Goal: Complete application form: Complete application form

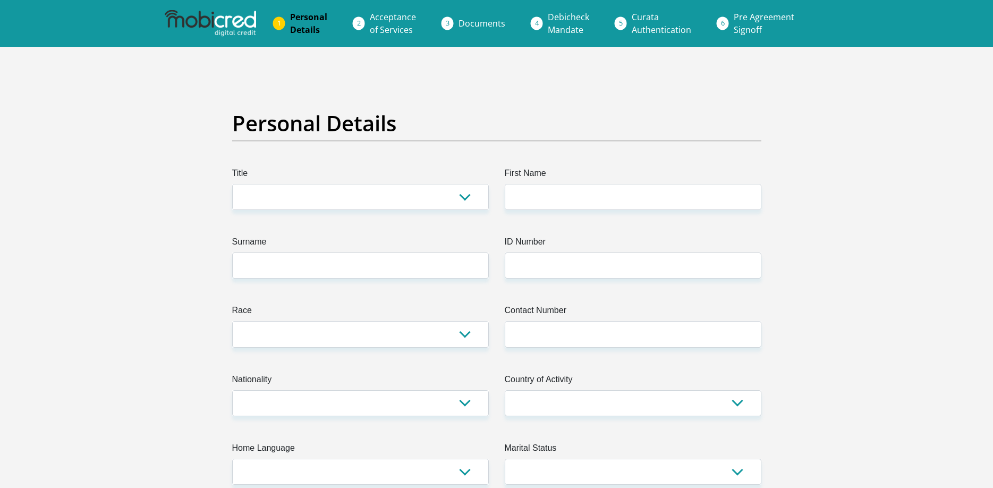
select select "Ms"
click option "Ms" at bounding box center [0, 0] width 0 height 0
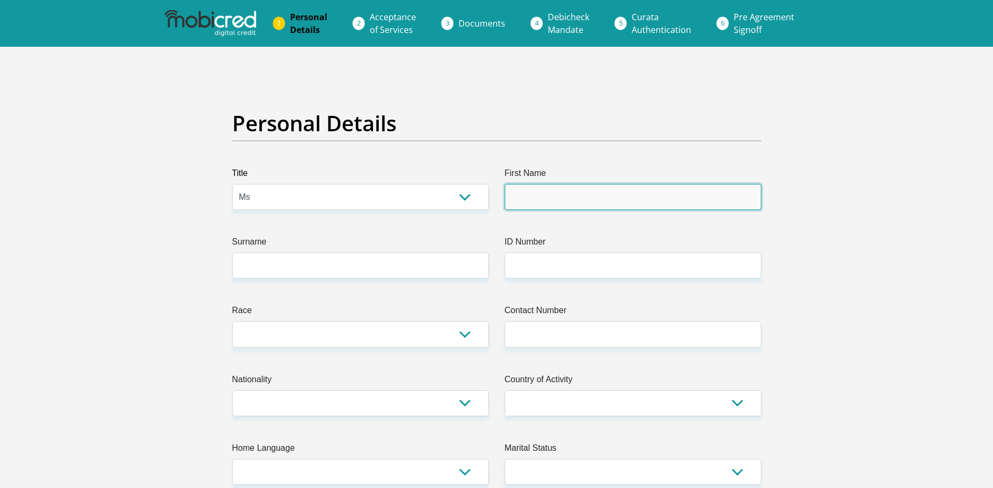
click at [578, 202] on input "First Name" at bounding box center [633, 197] width 257 height 26
type input "Nazia"
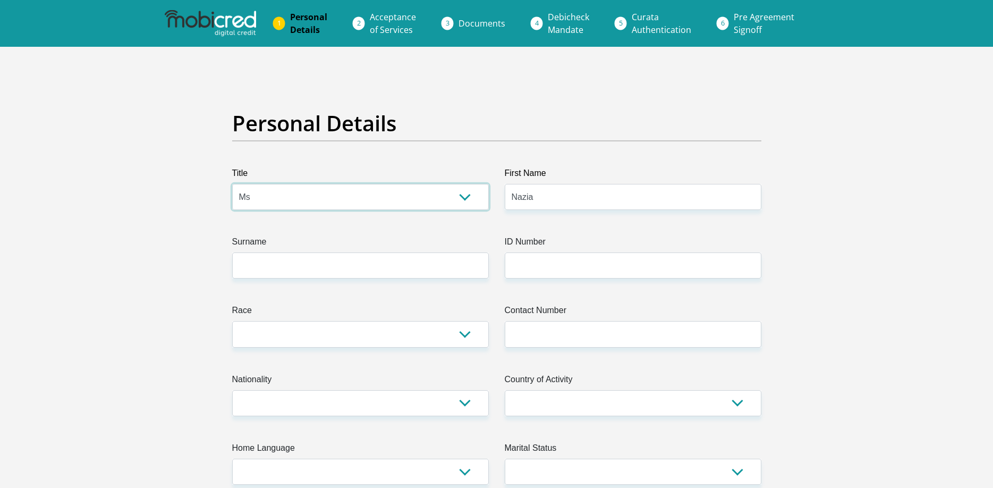
click at [232, 184] on select "Mr Ms Mrs Dr Other" at bounding box center [360, 197] width 257 height 26
select select "Mrs"
click option "Mrs" at bounding box center [0, 0] width 0 height 0
click at [409, 272] on input "Surname" at bounding box center [360, 265] width 257 height 26
type input "Bacus"
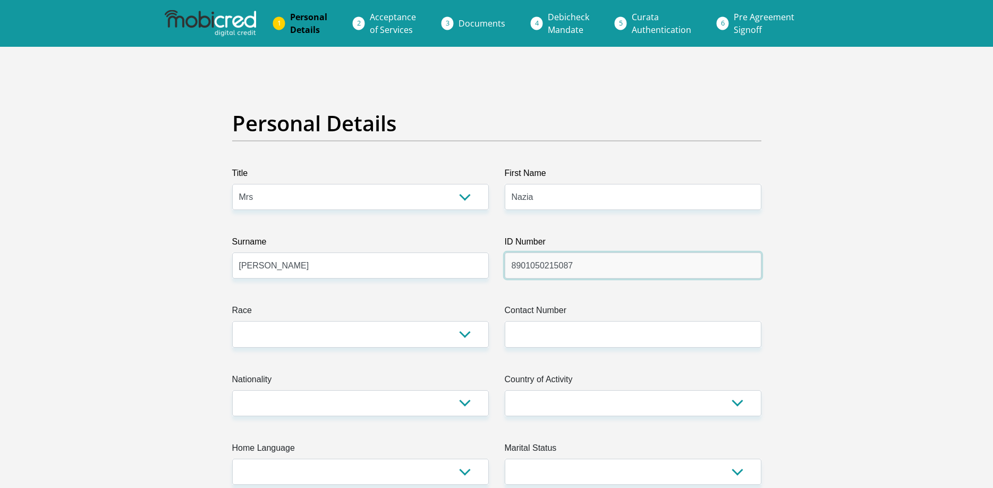
type input "8901050215087"
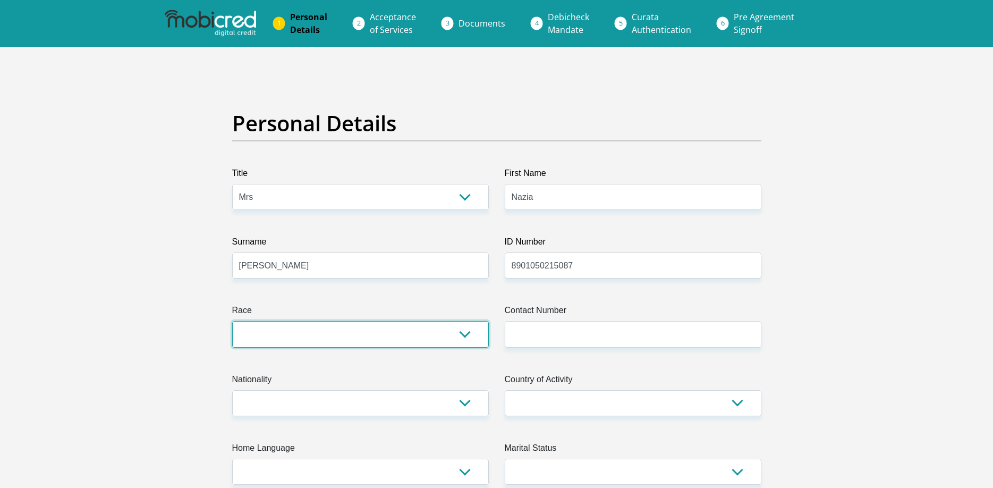
click at [232, 321] on select "Black Coloured Indian White Other" at bounding box center [360, 334] width 257 height 26
select select "3"
click option "Indian" at bounding box center [0, 0] width 0 height 0
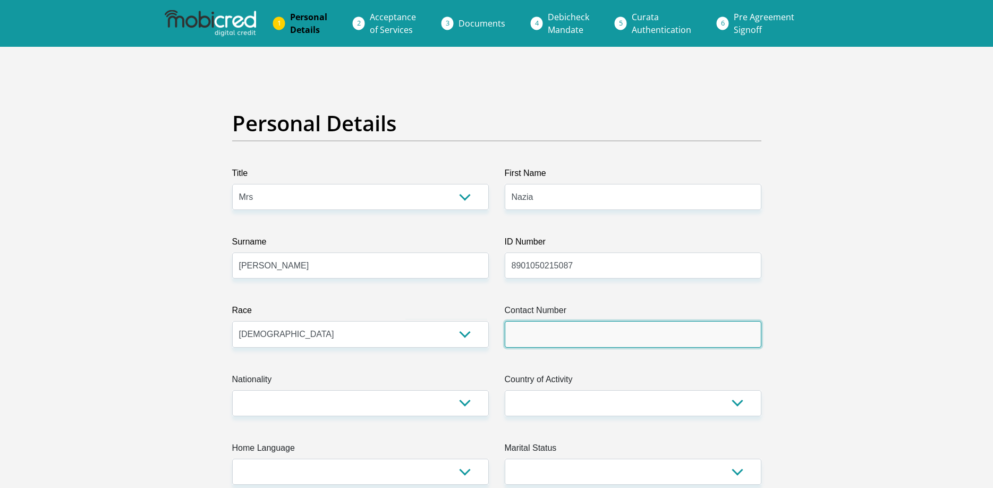
click at [548, 335] on input "Contact Number" at bounding box center [633, 334] width 257 height 26
type input "0848977786"
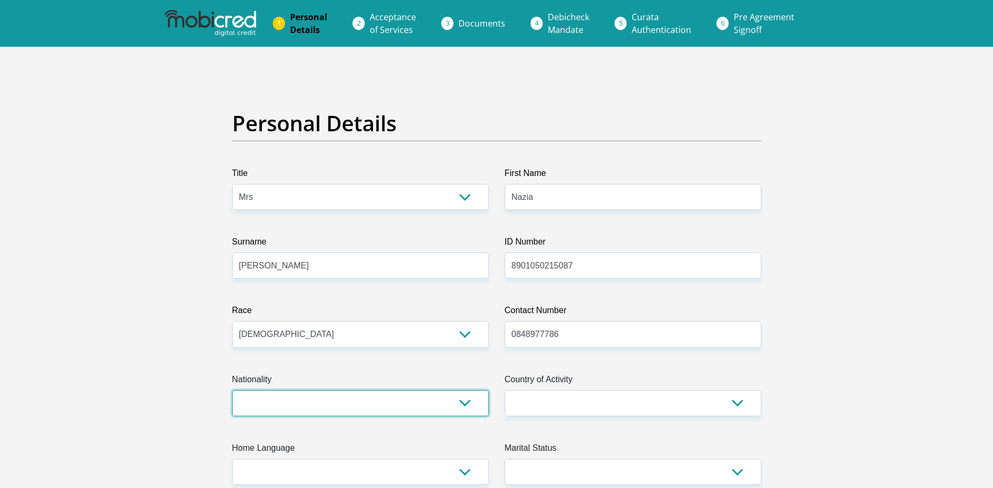
click at [232, 390] on select "South Africa Afghanistan Aland Islands Albania Algeria America Samoa American V…" at bounding box center [360, 403] width 257 height 26
select select "ZAF"
click option "South Africa" at bounding box center [0, 0] width 0 height 0
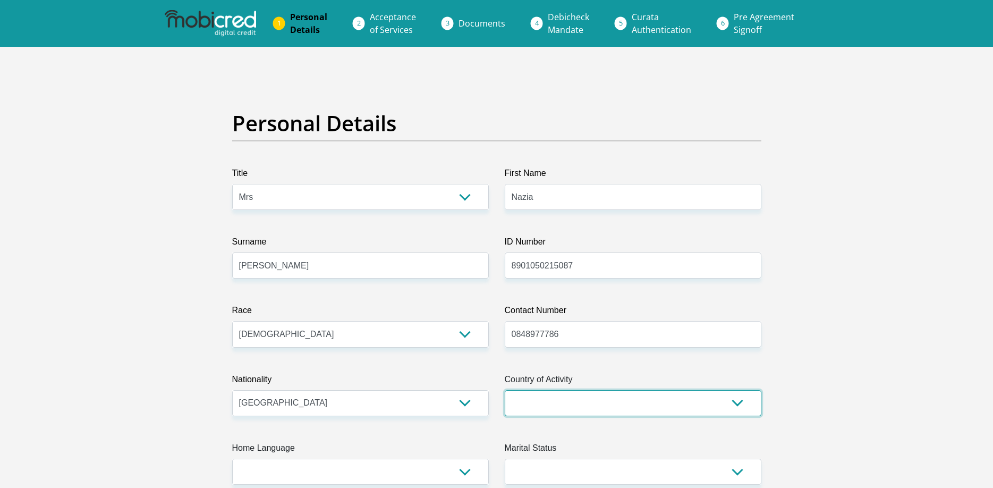
click at [505, 390] on select "South Africa Afghanistan Aland Islands Albania Algeria America Samoa American V…" at bounding box center [633, 403] width 257 height 26
select select "ZAF"
click option "South Africa" at bounding box center [0, 0] width 0 height 0
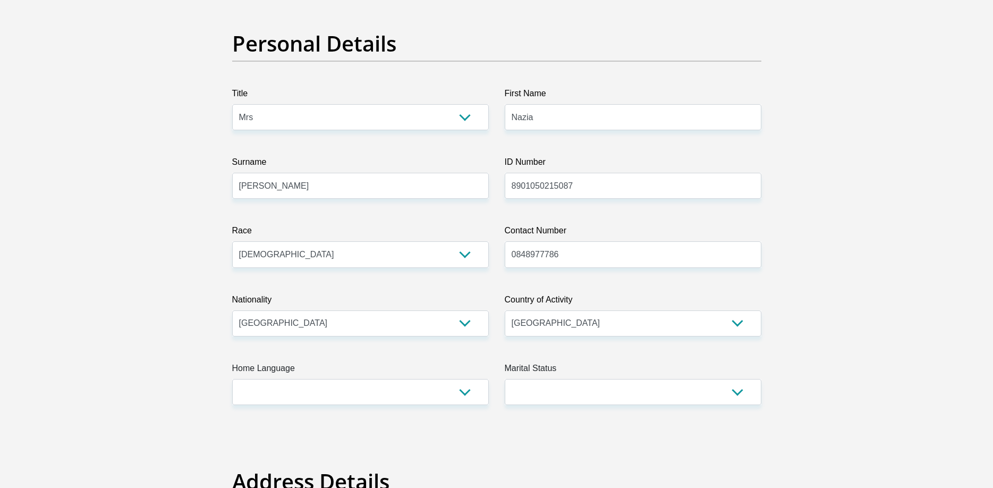
scroll to position [163, 0]
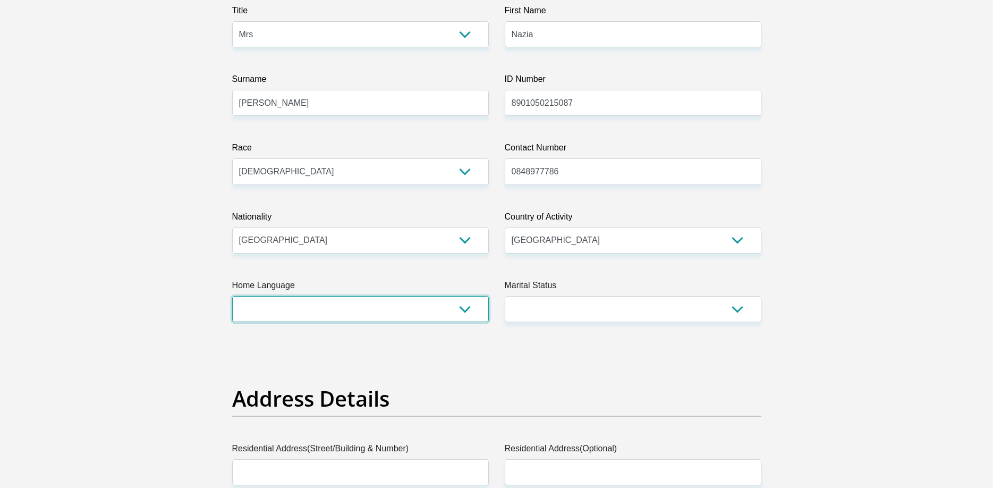
click at [232, 296] on select "Afrikaans English Sepedi South Ndebele Southern Sotho Swati Tsonga Tswana Venda…" at bounding box center [360, 309] width 257 height 26
select select "eng"
click option "English" at bounding box center [0, 0] width 0 height 0
click at [505, 296] on select "Married ANC Single Divorced Widowed Married COP or Customary Law" at bounding box center [633, 309] width 257 height 26
select select "5"
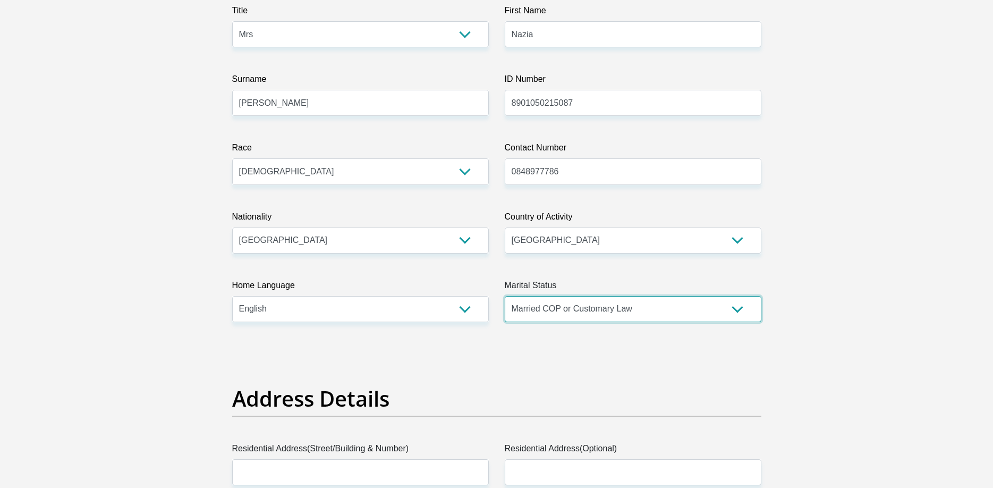
click option "Married COP or Customary Law" at bounding box center [0, 0] width 0 height 0
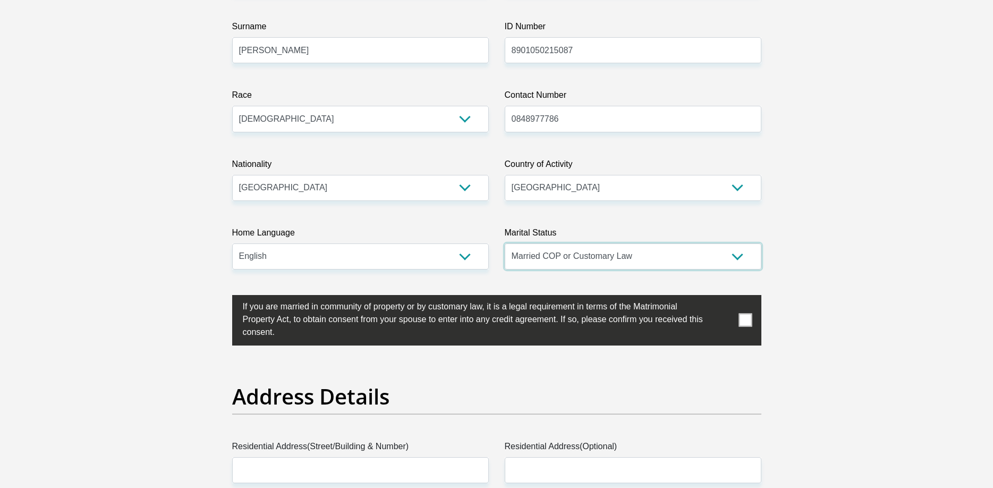
scroll to position [217, 0]
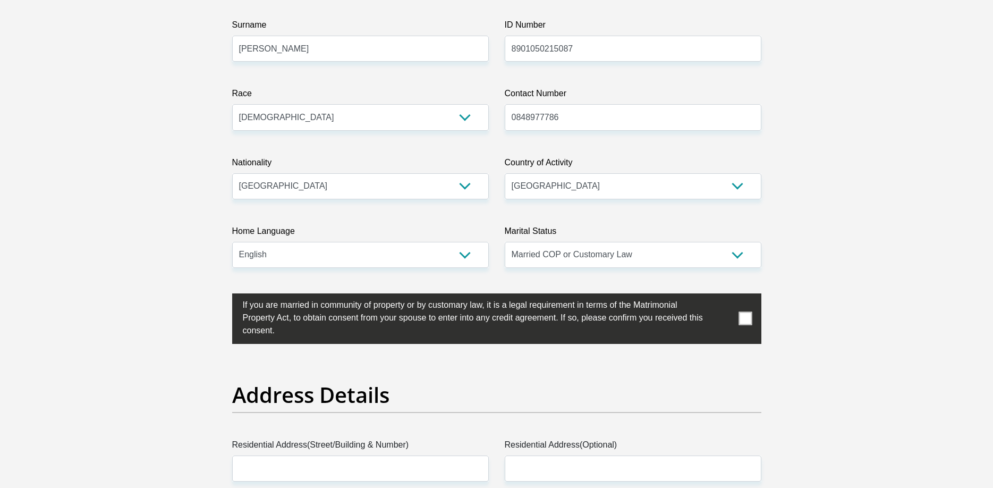
click at [741, 318] on span at bounding box center [744, 318] width 13 height 13
click at [221, 296] on input "checkbox" at bounding box center [221, 296] width 0 height 0
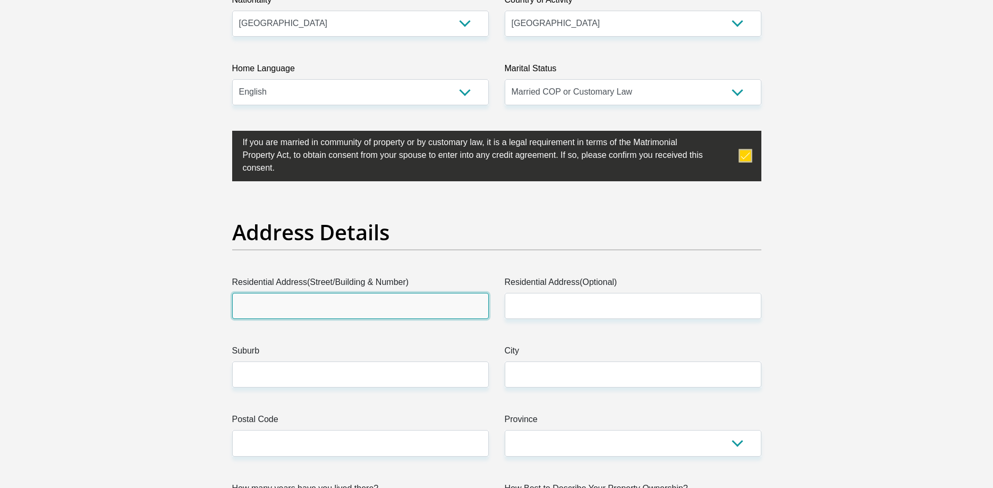
click at [419, 298] on input "Residential Address(Street/Building & Number)" at bounding box center [360, 306] width 257 height 26
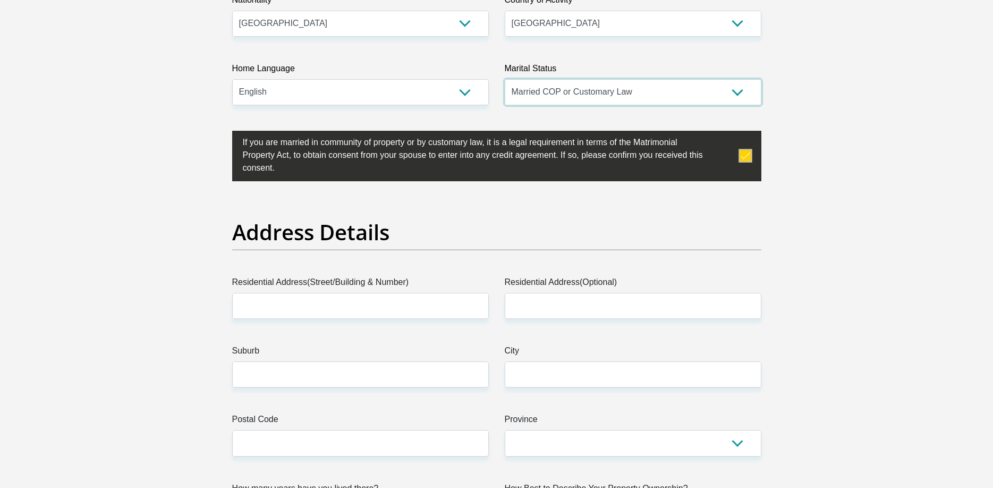
click at [505, 79] on select "Married ANC Single Divorced Widowed Married COP or Customary Law" at bounding box center [633, 92] width 257 height 26
click option at bounding box center [0, 0] width 0 height 0
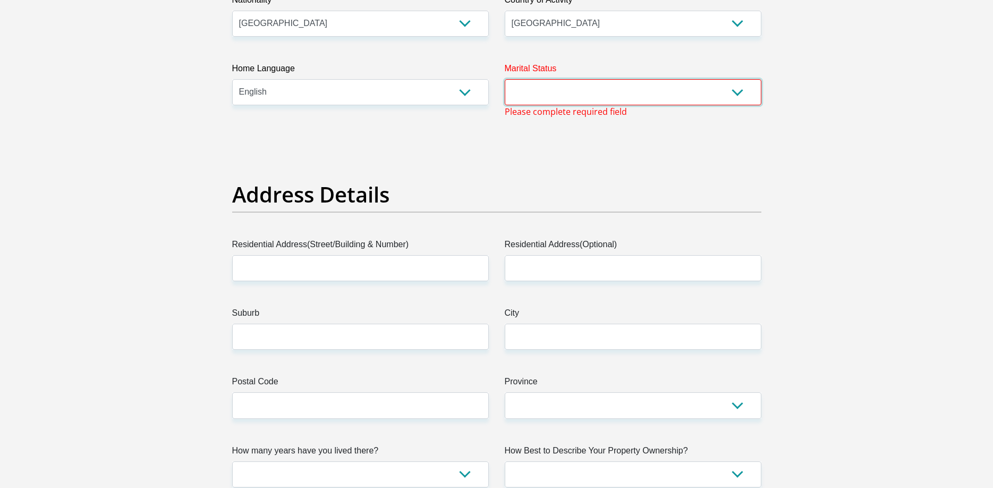
click at [505, 79] on select "Married ANC Single Divorced Widowed Married COP or Customary Law" at bounding box center [633, 92] width 257 height 26
select select "1"
click option "Married ANC" at bounding box center [0, 0] width 0 height 0
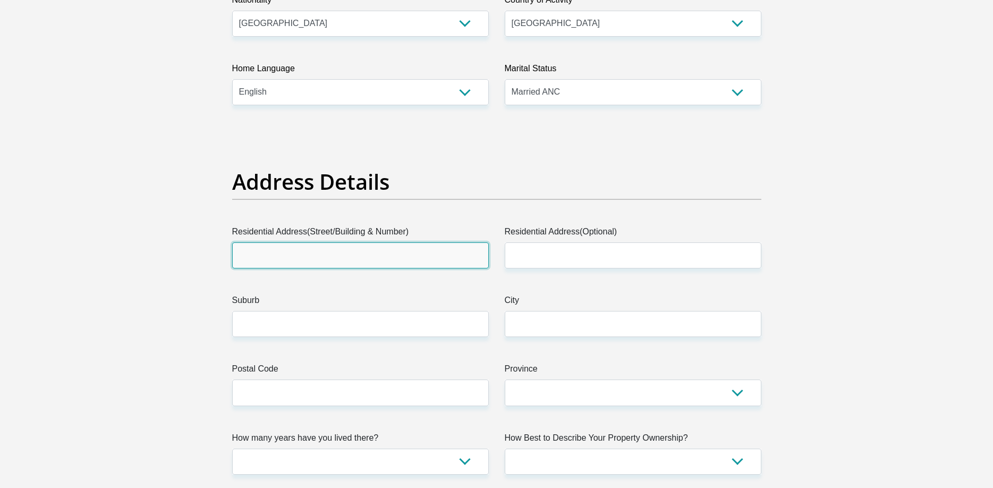
click at [395, 265] on input "Residential Address(Street/Building & Number)" at bounding box center [360, 255] width 257 height 26
type input "U"
type input "M"
type input "237 Marine Parade"
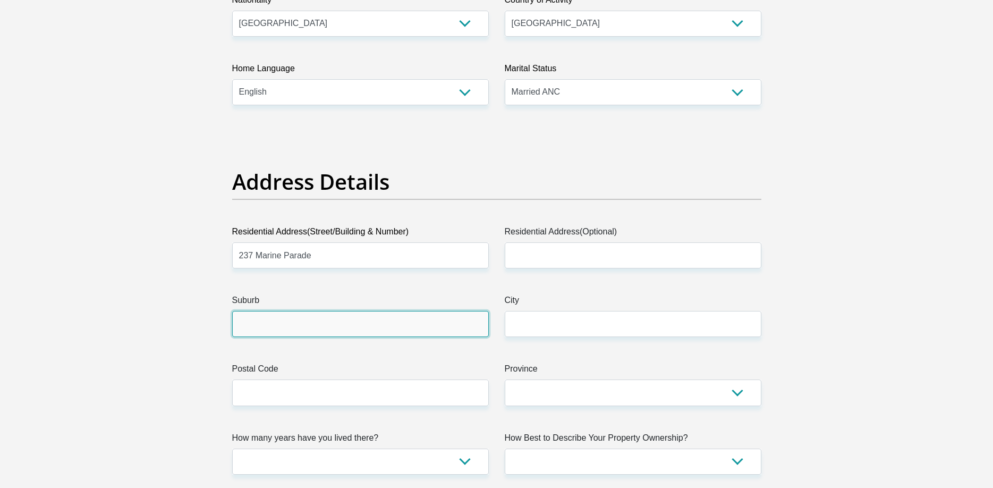
click at [389, 334] on input "Suburb" at bounding box center [360, 324] width 257 height 26
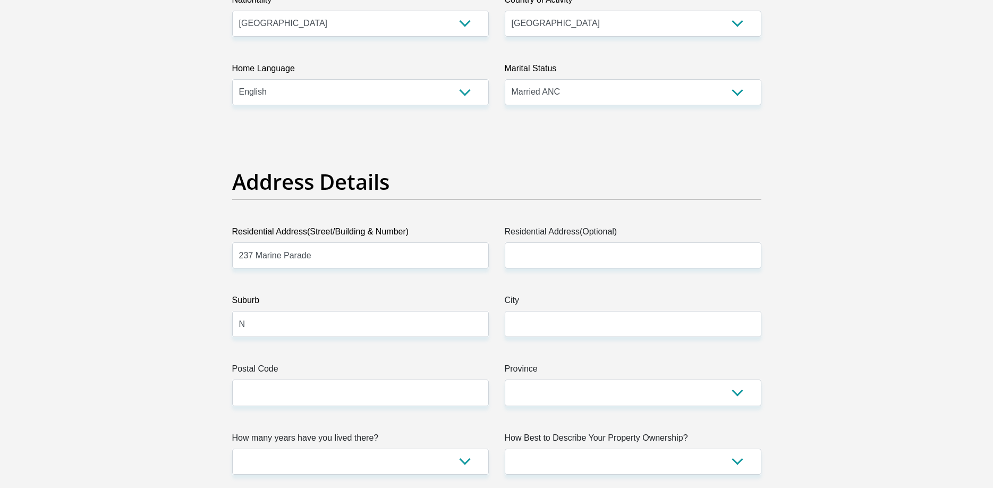
click at [388, 329] on input "N" at bounding box center [360, 324] width 257 height 26
click at [360, 323] on input "N" at bounding box center [360, 324] width 257 height 26
type input "North Beach"
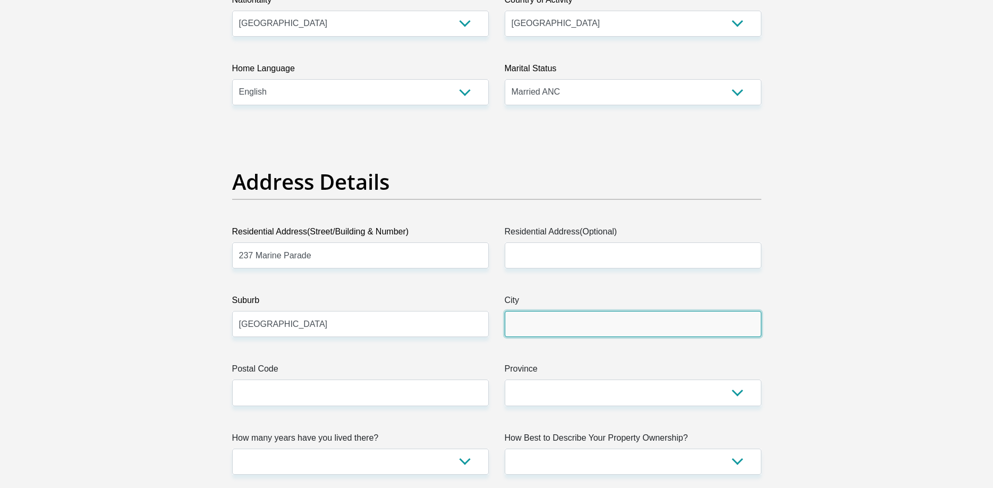
click at [574, 329] on input "City" at bounding box center [633, 324] width 257 height 26
type input "Durban"
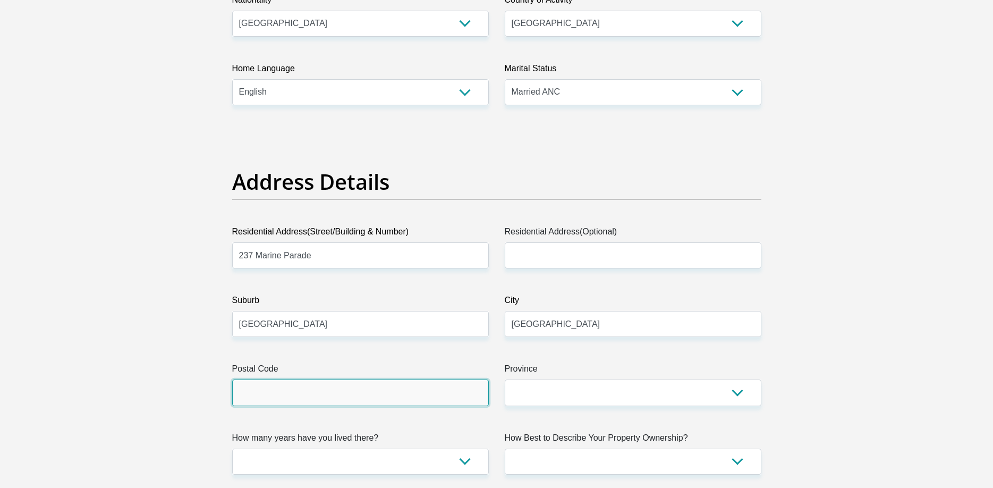
click at [397, 401] on input "Postal Code" at bounding box center [360, 392] width 257 height 26
type input "4001"
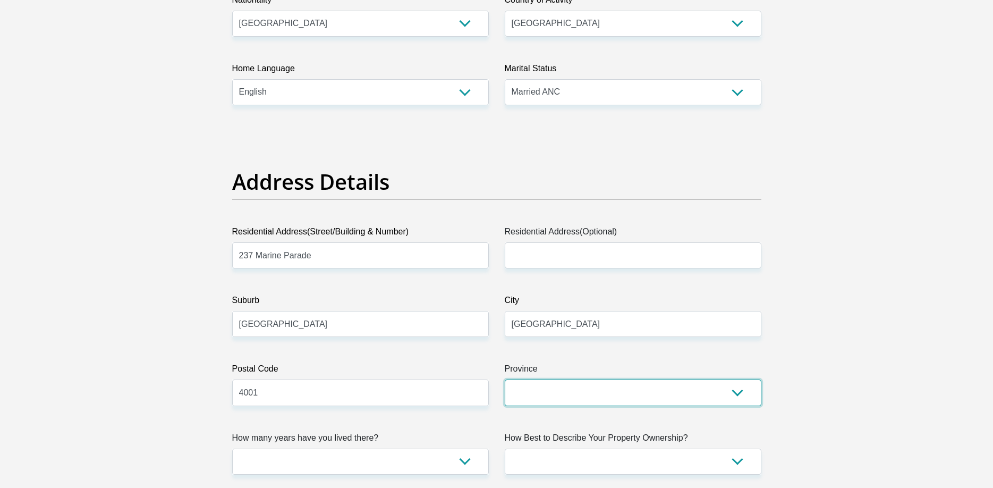
click at [505, 379] on select "Eastern Cape Free State Gauteng KwaZulu-Natal Limpopo Mpumalanga Northern Cape …" at bounding box center [633, 392] width 257 height 26
select select "KwaZulu-Natal"
click option "KwaZulu-Natal" at bounding box center [0, 0] width 0 height 0
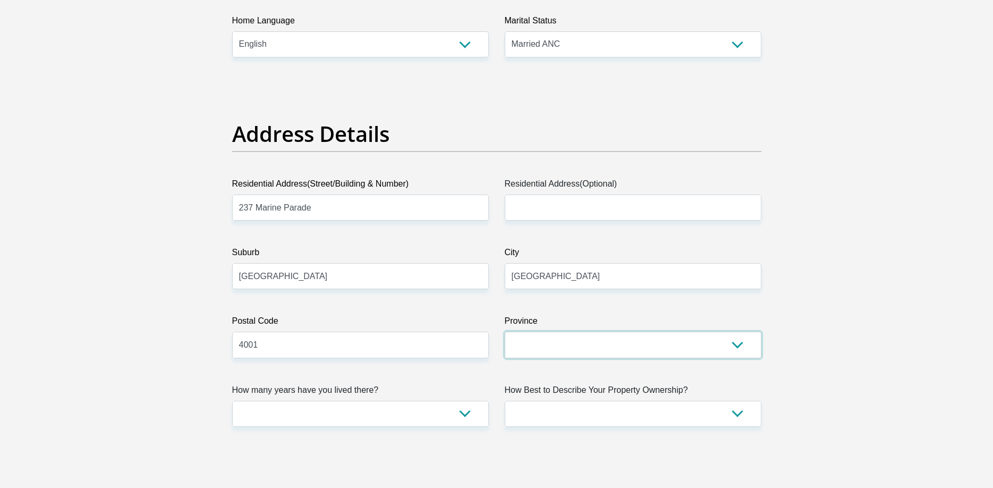
scroll to position [488, 0]
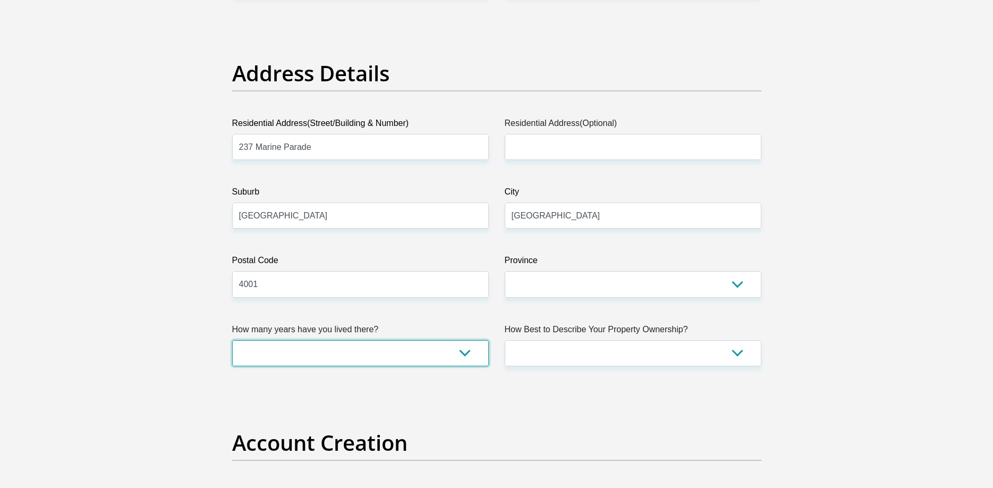
click at [232, 340] on select "less than 1 year 1-3 years 3-5 years 5+ years" at bounding box center [360, 353] width 257 height 26
click option "3-5 years" at bounding box center [0, 0] width 0 height 0
click at [232, 340] on select "less than 1 year 1-3 years 3-5 years 5+ years" at bounding box center [360, 353] width 257 height 26
select select "5"
click option "5+ years" at bounding box center [0, 0] width 0 height 0
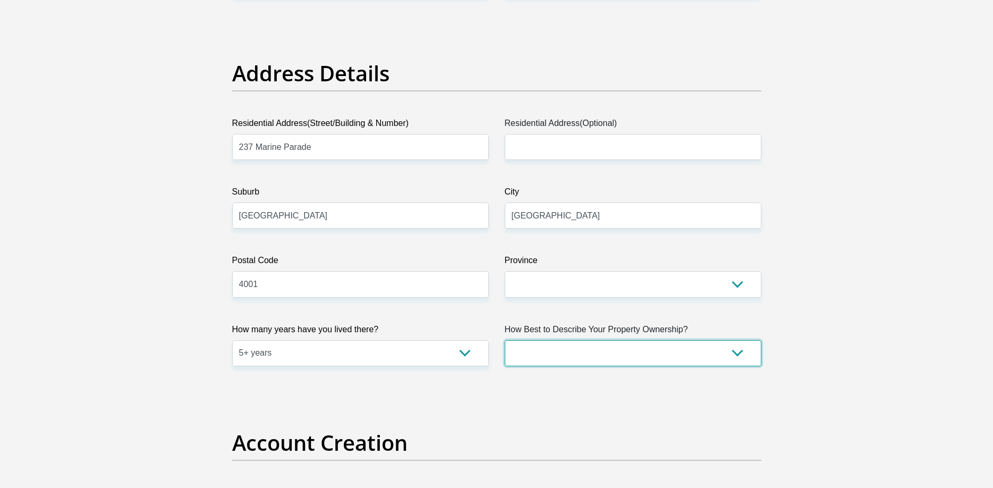
click at [505, 340] on select "Owned Rented Family Owned Company Dwelling" at bounding box center [633, 353] width 257 height 26
select select "Owned"
click option "Owned" at bounding box center [0, 0] width 0 height 0
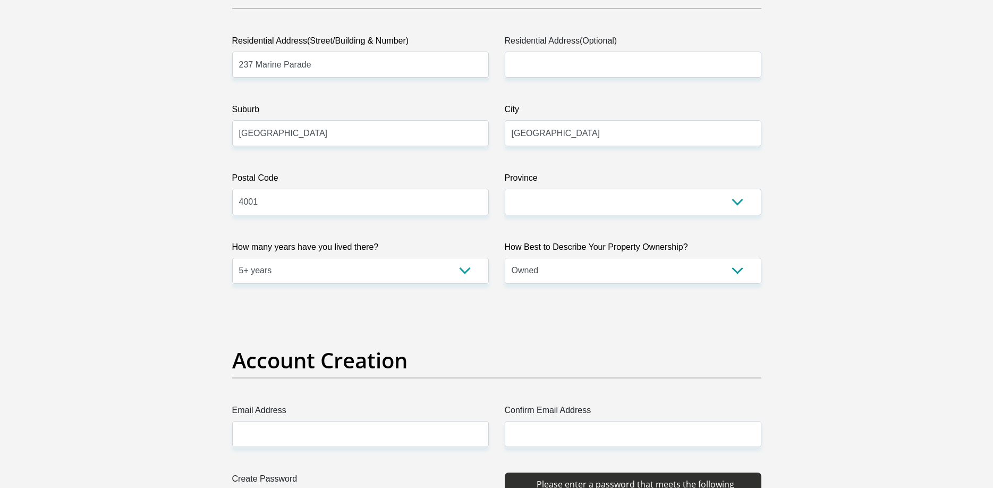
scroll to position [704, 0]
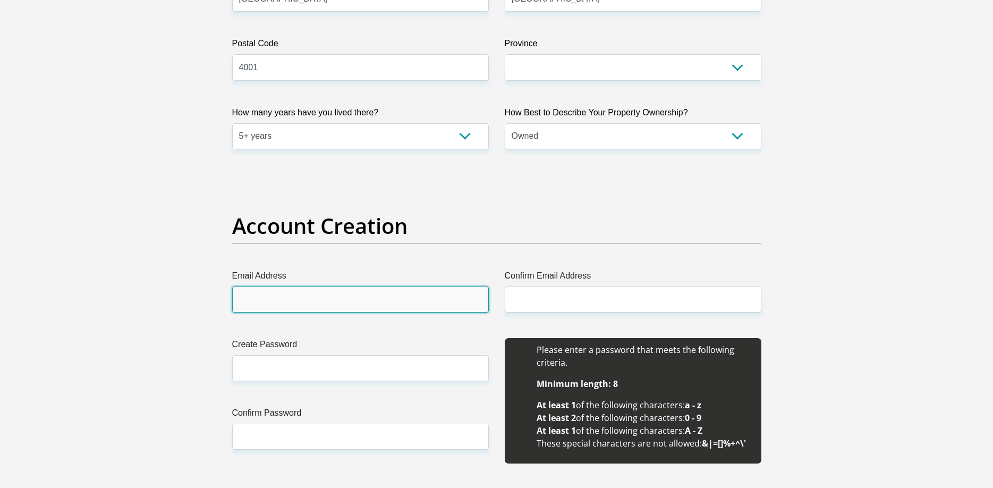
click at [411, 302] on input "Email Address" at bounding box center [360, 299] width 257 height 26
type input "naziabacus@gmail.com"
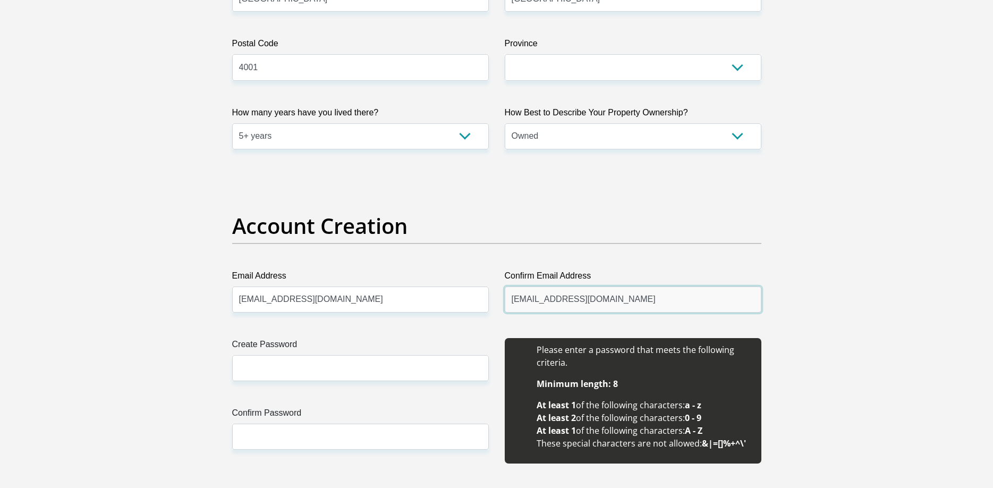
type input "naziabacus@gmail.com"
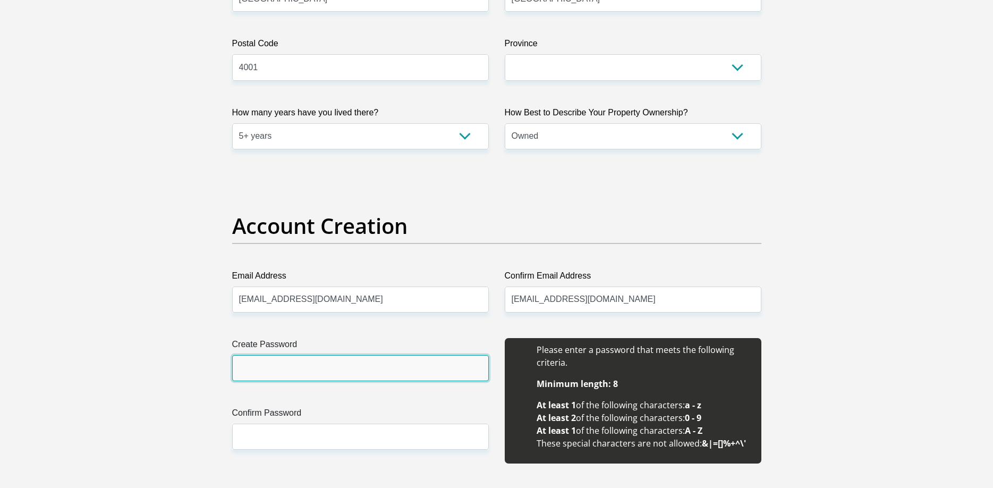
click at [400, 370] on input "Create Password" at bounding box center [360, 368] width 257 height 26
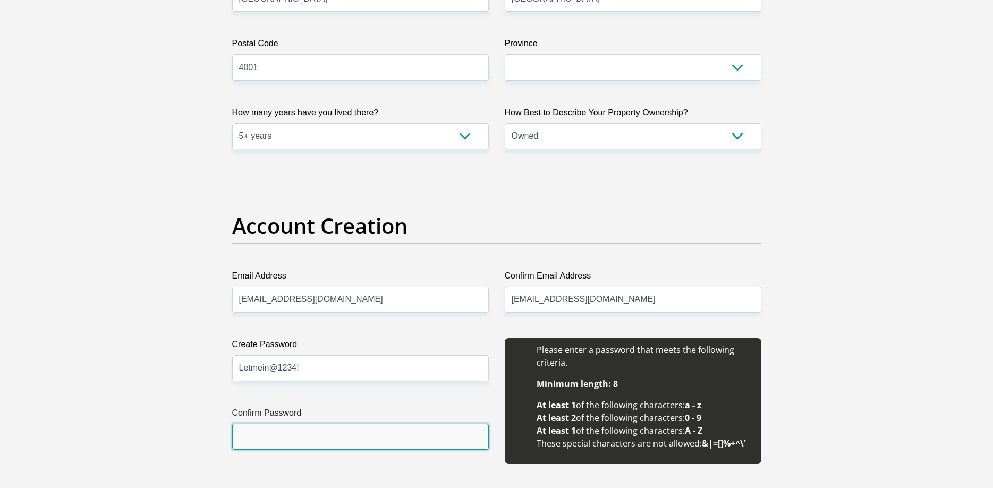
click at [381, 436] on input "Confirm Password" at bounding box center [360, 436] width 257 height 26
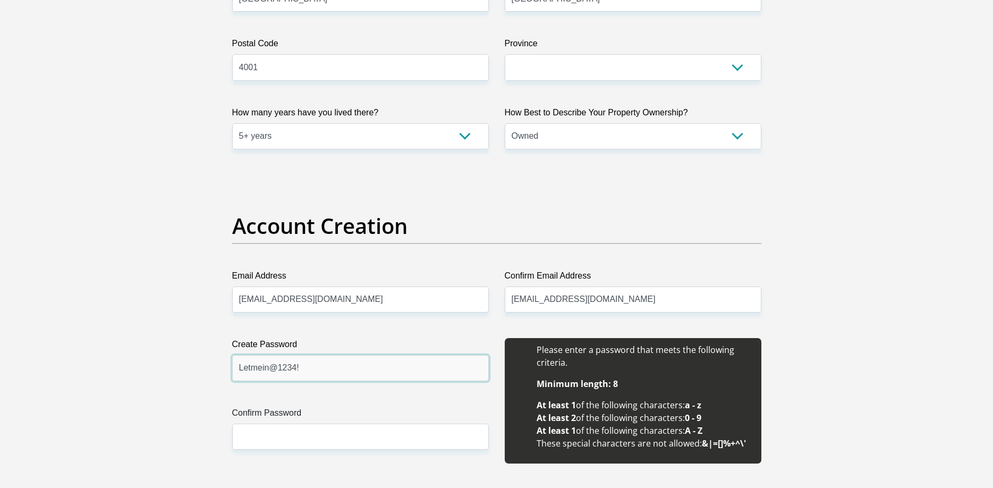
click at [420, 370] on input "Letmein@1234!" at bounding box center [360, 368] width 257 height 26
type input "Letmein@1234"
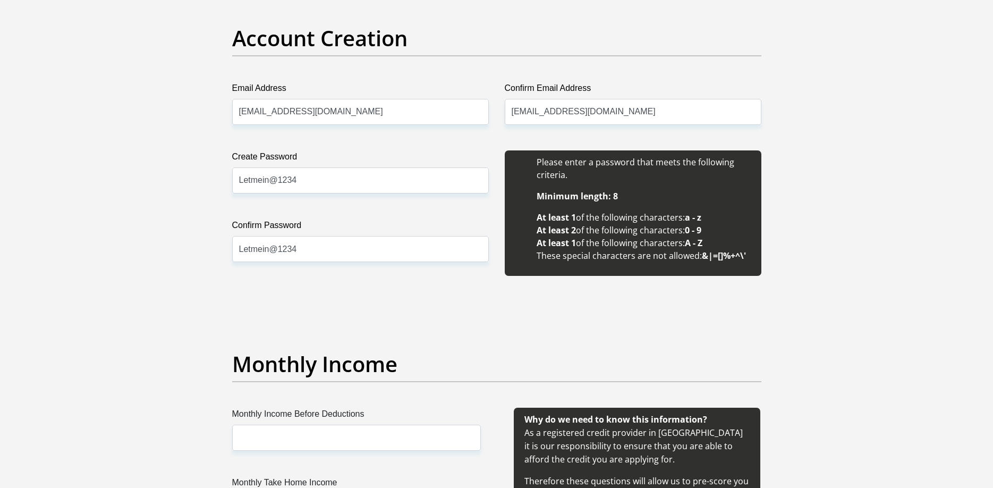
scroll to position [975, 0]
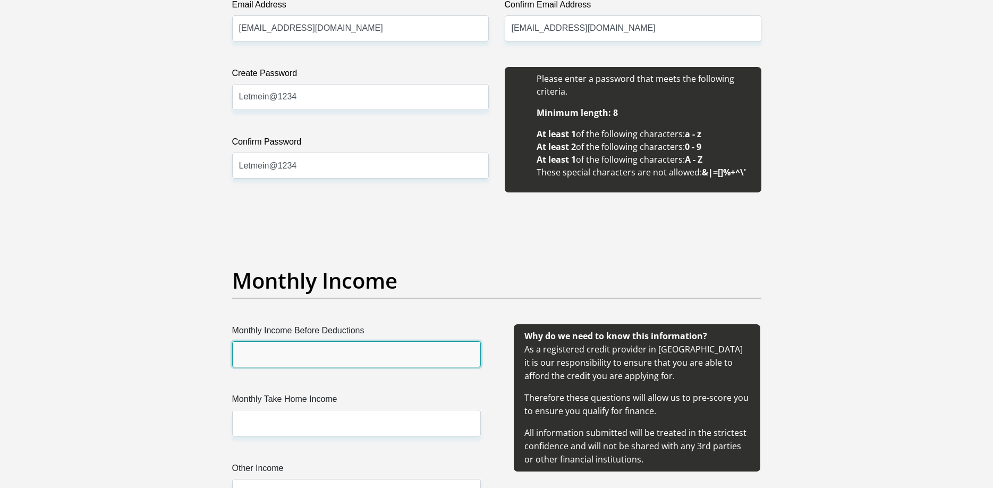
click at [380, 345] on input "Monthly Income Before Deductions" at bounding box center [356, 354] width 249 height 26
click at [294, 355] on input "Monthly Income Before Deductions" at bounding box center [356, 354] width 249 height 26
type input "20245"
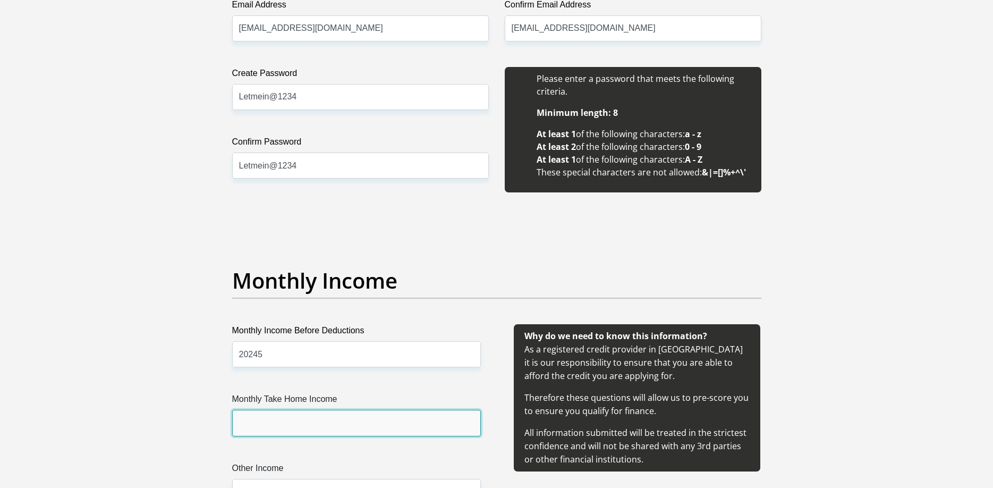
click at [307, 431] on input "Monthly Take Home Income" at bounding box center [356, 422] width 249 height 26
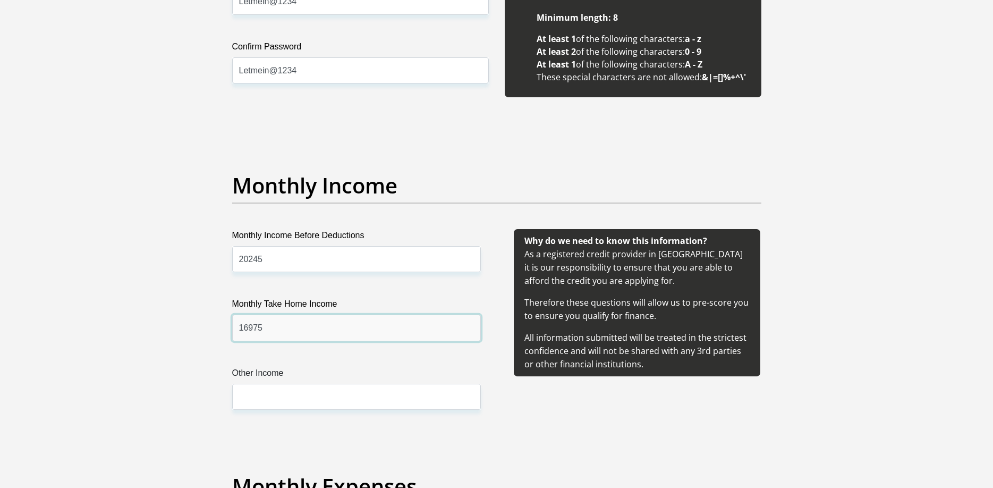
scroll to position [1138, 0]
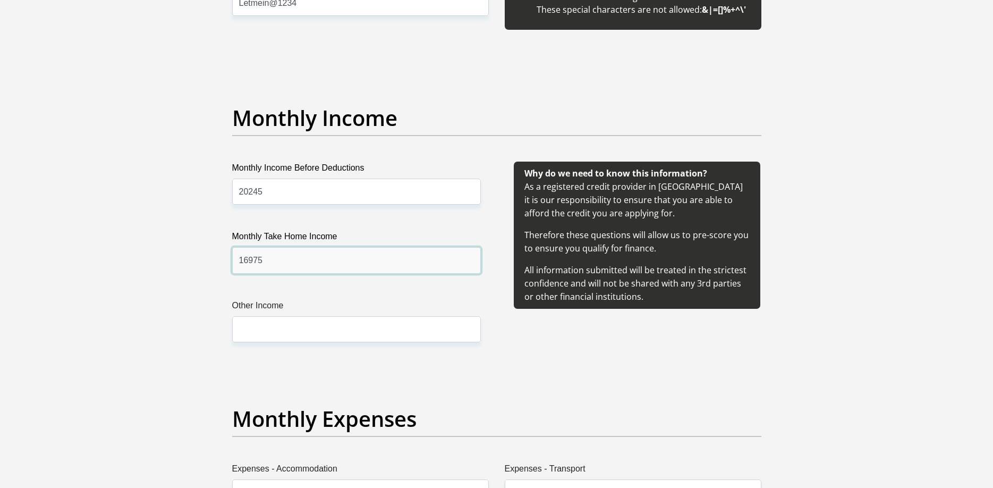
type input "16975"
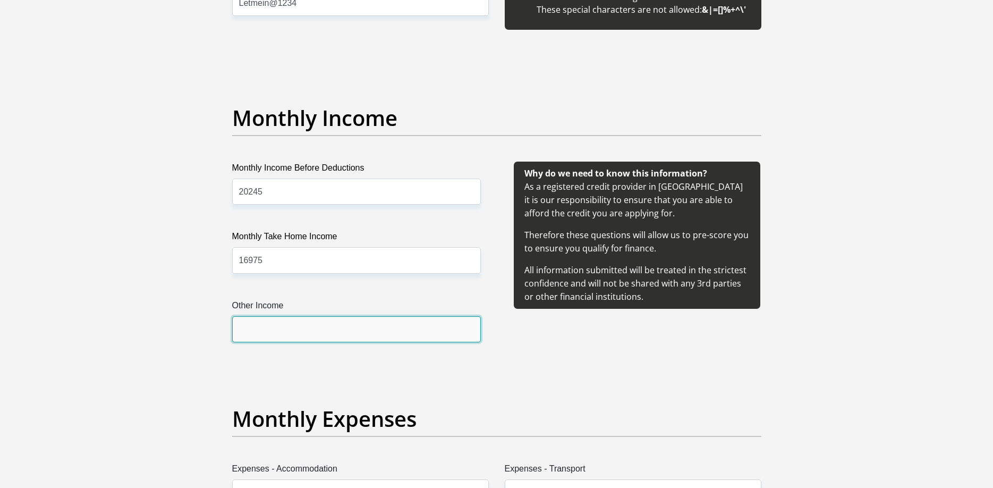
click at [318, 328] on input "Other Income" at bounding box center [356, 329] width 249 height 26
type input "10000"
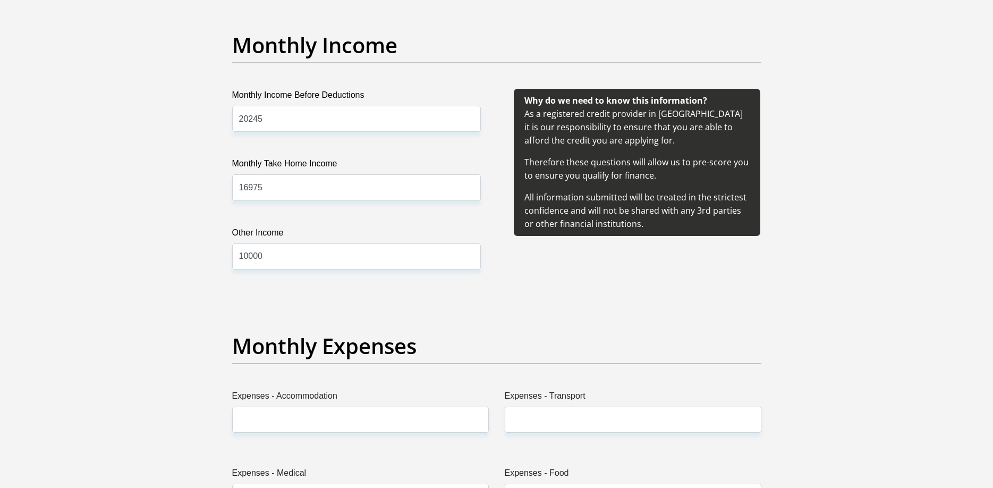
scroll to position [1300, 0]
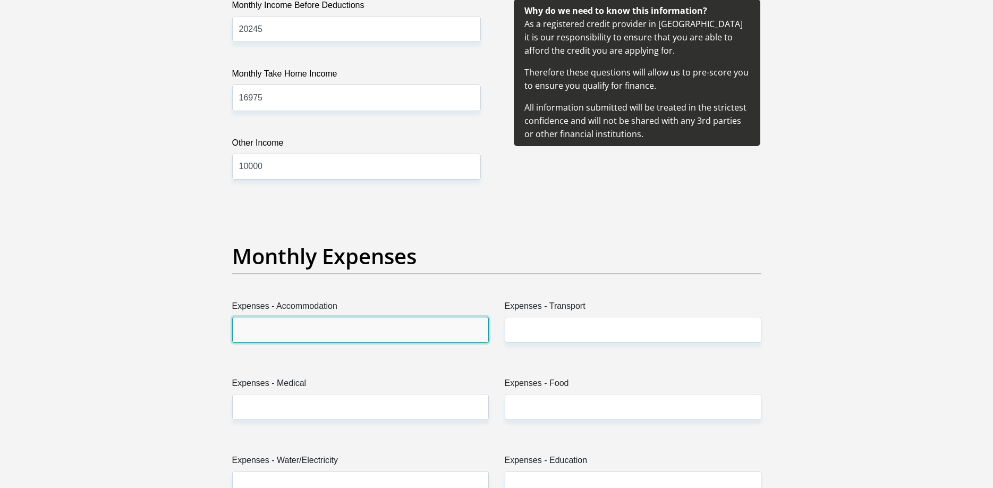
click at [452, 324] on input "Expenses - Accommodation" at bounding box center [360, 330] width 257 height 26
type input "3500"
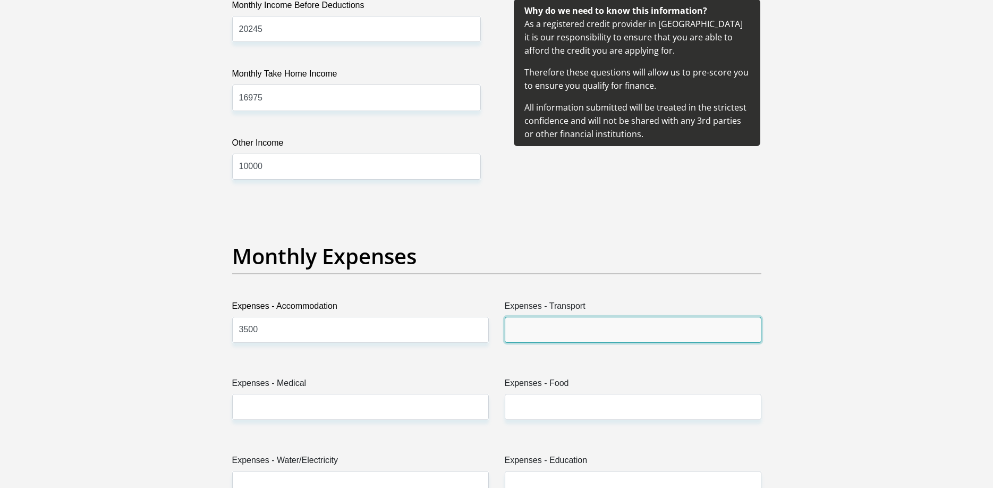
click at [579, 336] on input "Expenses - Transport" at bounding box center [633, 330] width 257 height 26
type input "800"
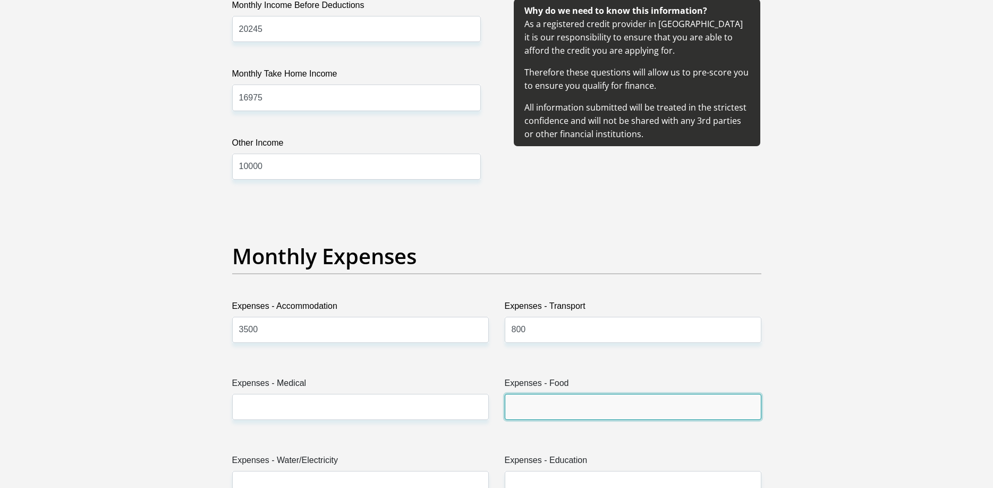
click at [543, 408] on input "Expenses - Food" at bounding box center [633, 407] width 257 height 26
type input "4000"
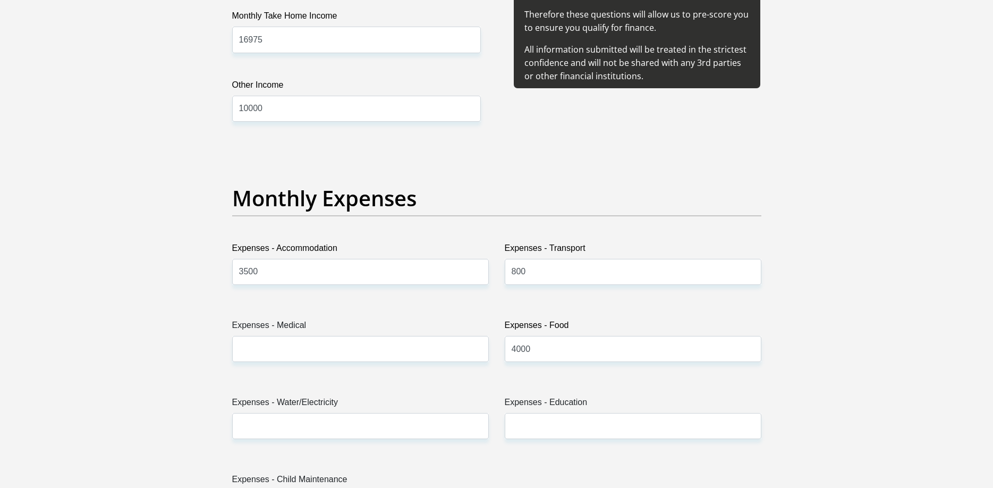
scroll to position [1463, 0]
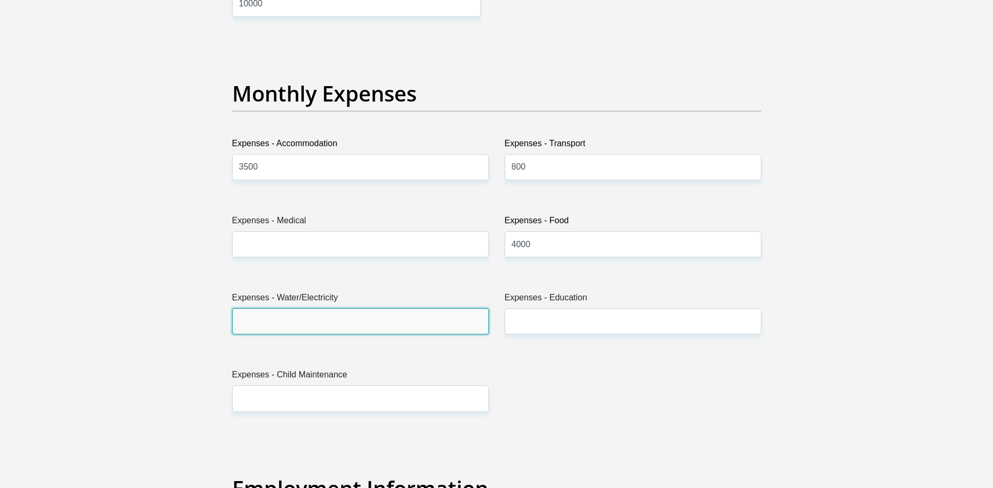
click at [284, 323] on input "Expenses - Water/Electricity" at bounding box center [360, 321] width 257 height 26
type input "5"
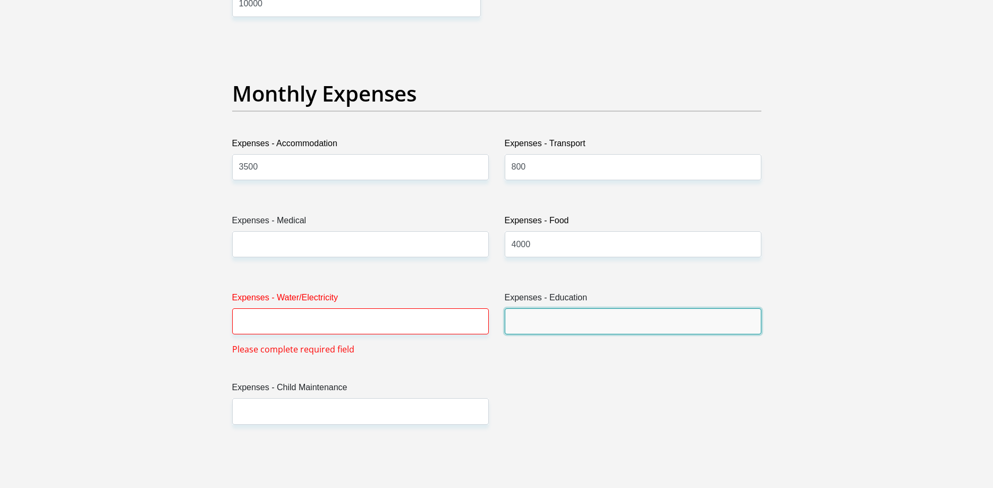
click at [535, 323] on input "Expenses - Education" at bounding box center [633, 321] width 257 height 26
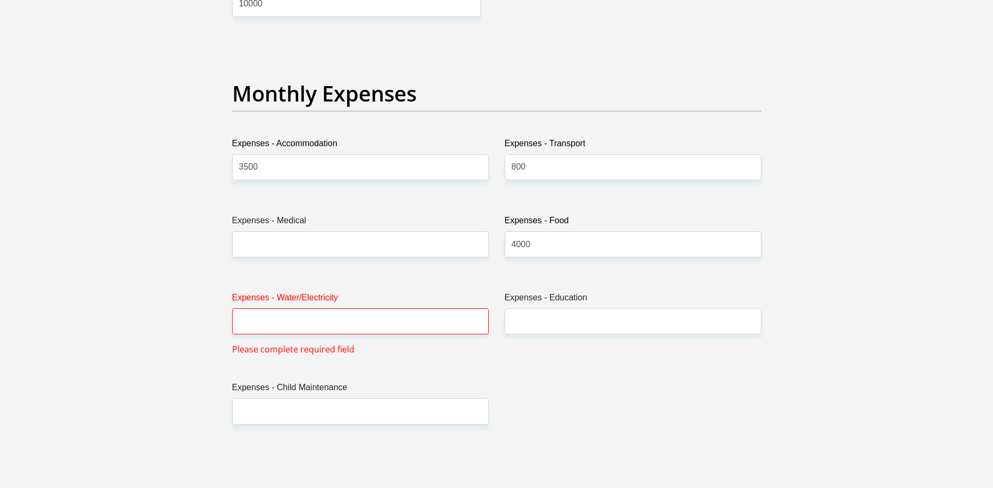
click at [540, 408] on div "Title Mr Ms Mrs Dr Other First Name Nazia Surname Bacus ID Number 8901050215087…" at bounding box center [496, 438] width 545 height 3469
click at [603, 399] on div "Title Mr Ms Mrs Dr Other First Name Nazia Surname Bacus ID Number 8901050215087…" at bounding box center [496, 438] width 545 height 3469
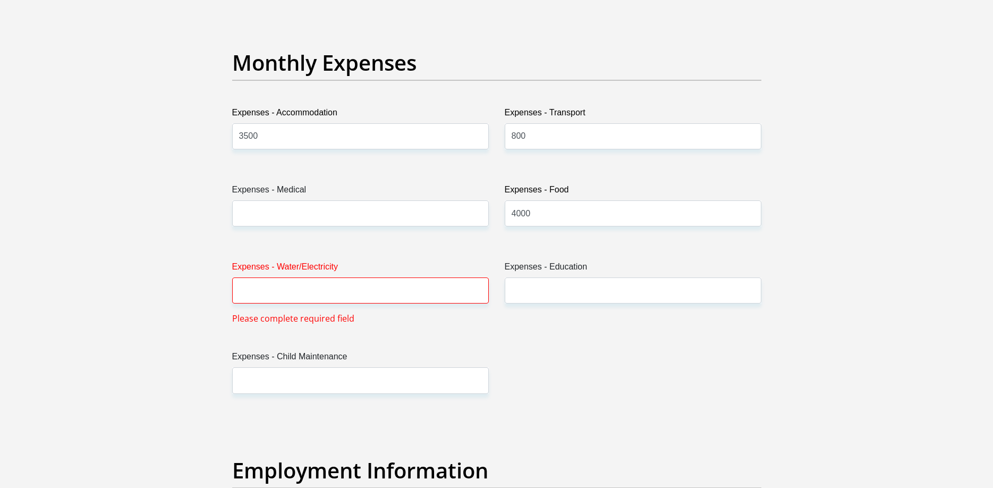
scroll to position [1571, 0]
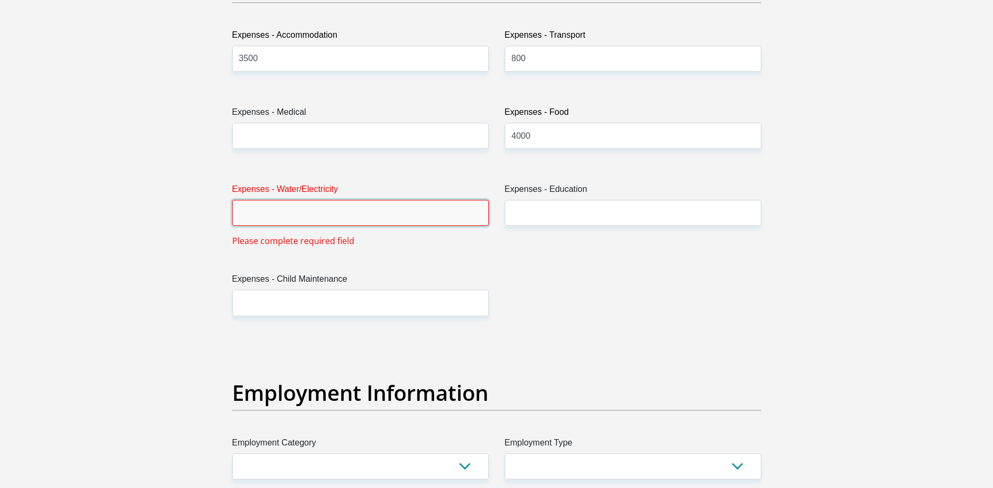
click at [357, 218] on input "Expenses - Water/Electricity" at bounding box center [360, 213] width 257 height 26
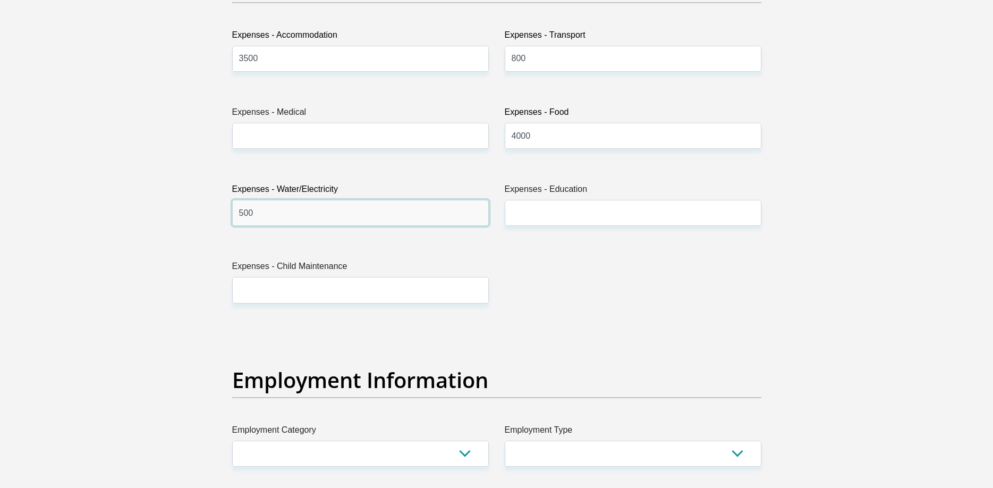
type input "500"
click at [624, 287] on div "Title Mr Ms Mrs Dr Other First Name Nazia Surname Bacus ID Number 8901050215087…" at bounding box center [496, 324] width 545 height 3456
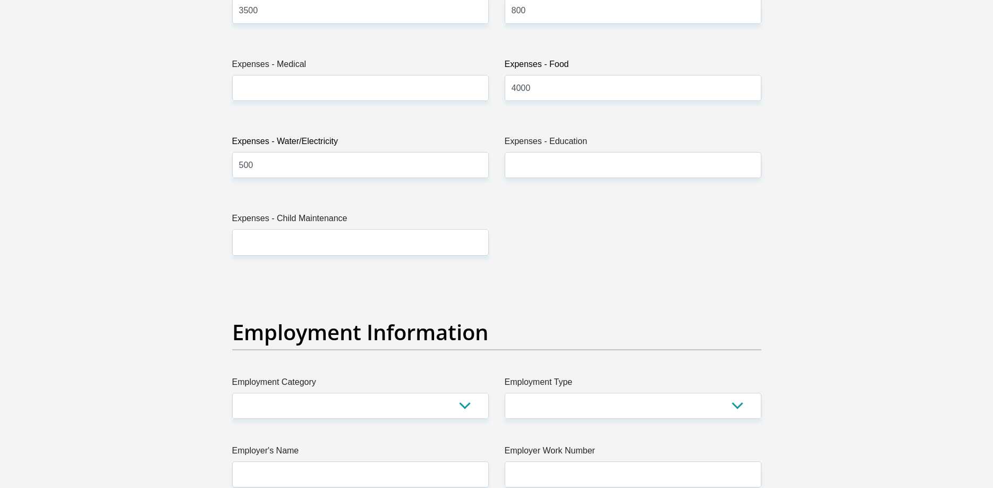
scroll to position [1733, 0]
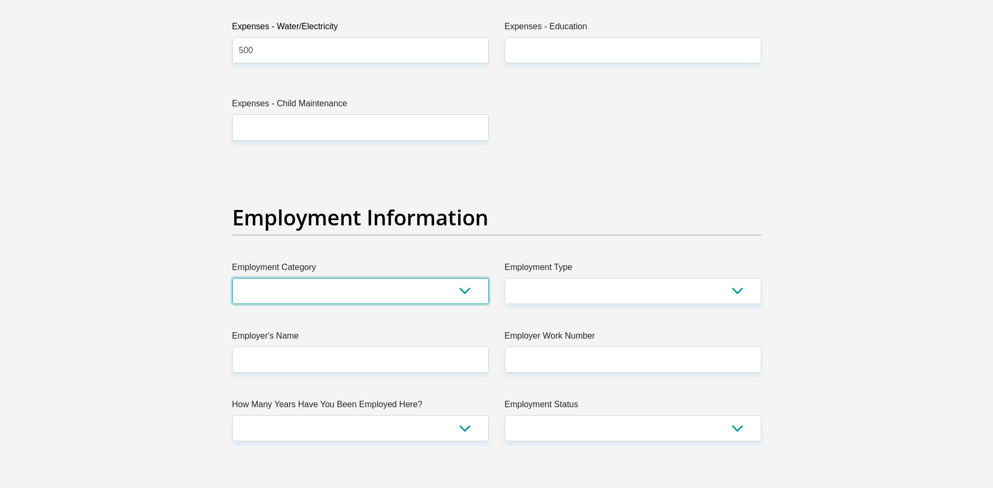
click at [232, 278] on select "AGRICULTURE ALCOHOL & TOBACCO CONSTRUCTION MATERIALS METALLURGY EQUIPMENT FOR R…" at bounding box center [360, 291] width 257 height 26
select select "53"
click option "OTHER RETAILS" at bounding box center [0, 0] width 0 height 0
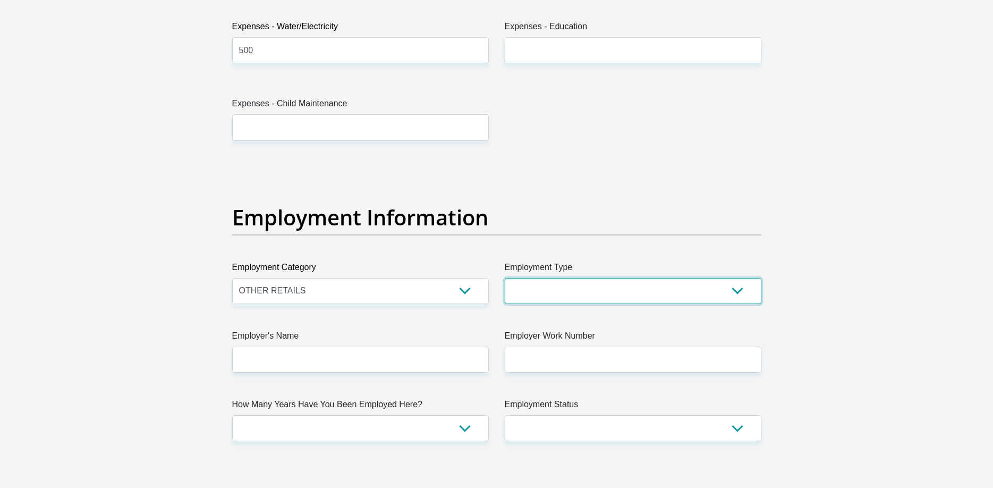
click at [505, 278] on select "College/Lecturer Craft Seller Creative Driver Executive Farmer Forces - Non Com…" at bounding box center [633, 291] width 257 height 26
select select "Manager"
click option "Manager" at bounding box center [0, 0] width 0 height 0
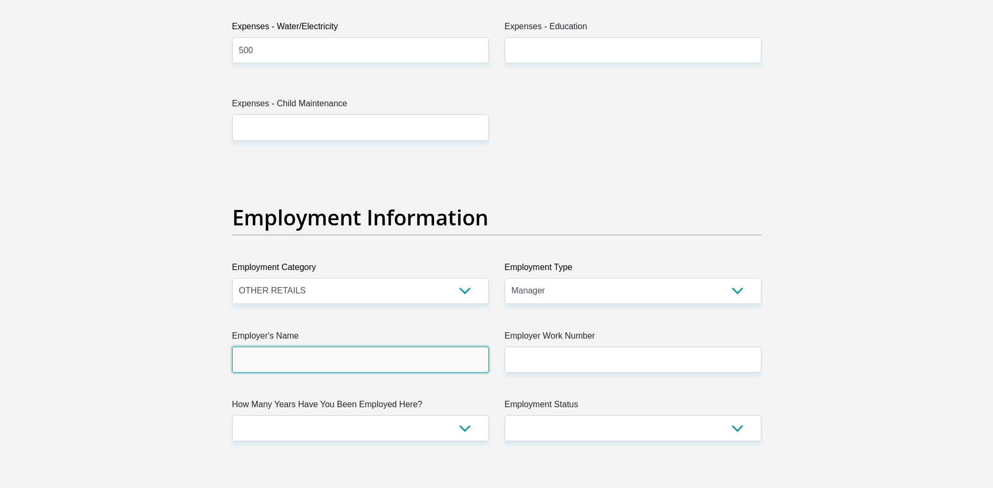
click at [317, 363] on input "Employer's Name" at bounding box center [360, 359] width 257 height 26
click at [505, 278] on select "College/Lecturer Craft Seller Creative Driver Executive Farmer Forces - Non Com…" at bounding box center [633, 291] width 257 height 26
click option "Manager" at bounding box center [0, 0] width 0 height 0
click at [341, 361] on input "Employer's Name" at bounding box center [360, 359] width 257 height 26
type input "A"
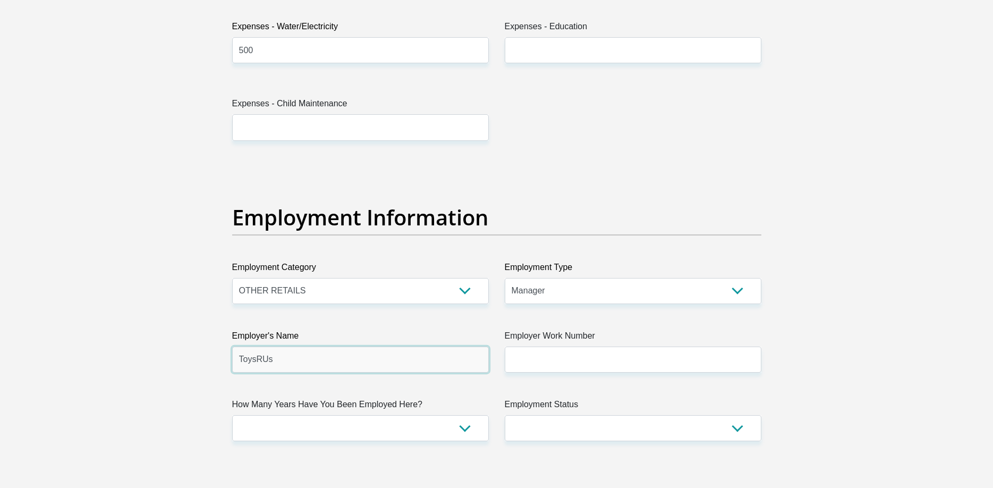
type input "ToysRUs"
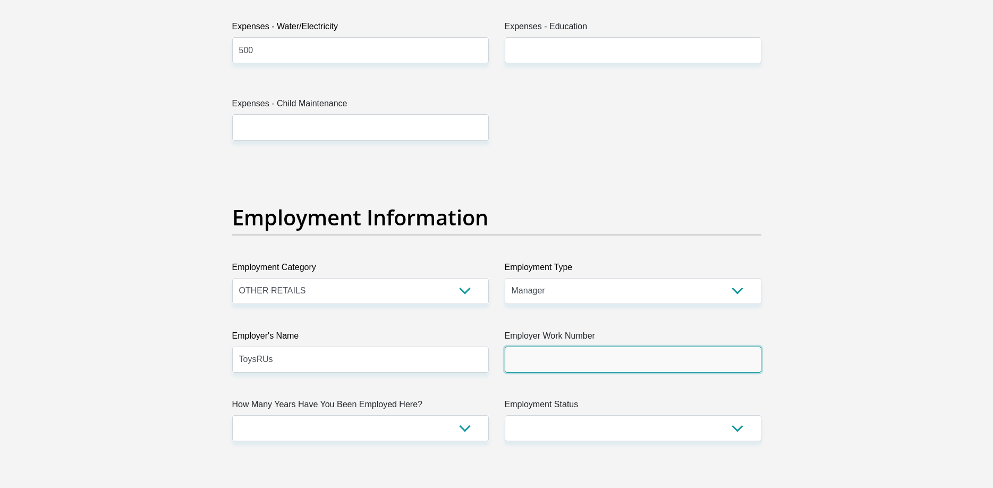
click at [601, 362] on input "Employer Work Number" at bounding box center [633, 359] width 257 height 26
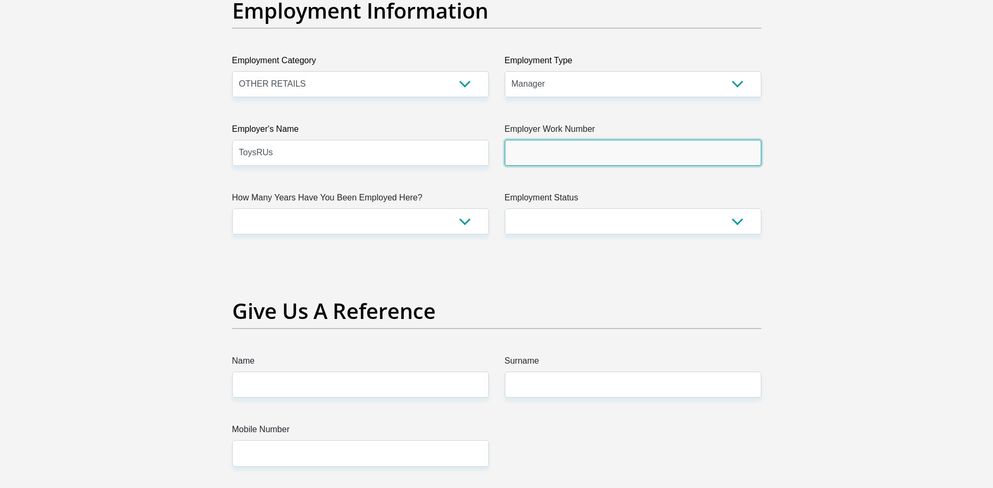
scroll to position [1950, 0]
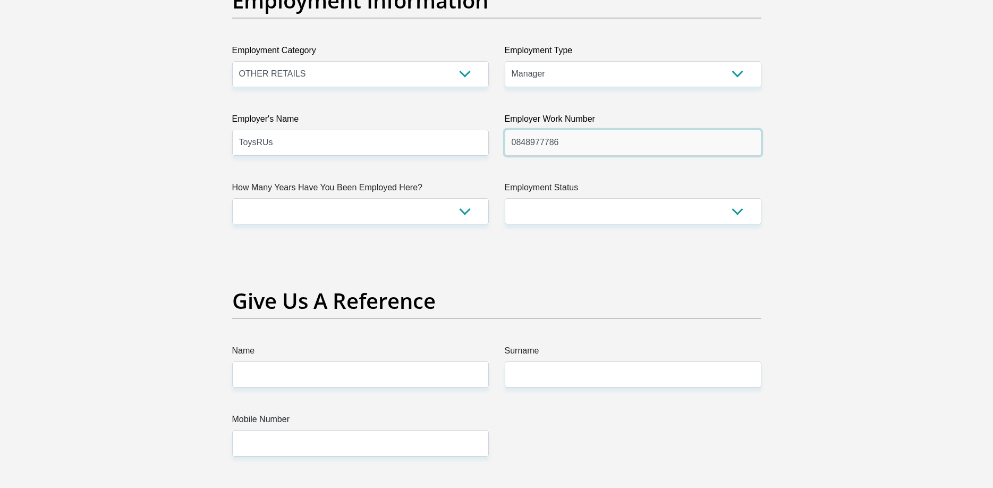
type input "0848977786"
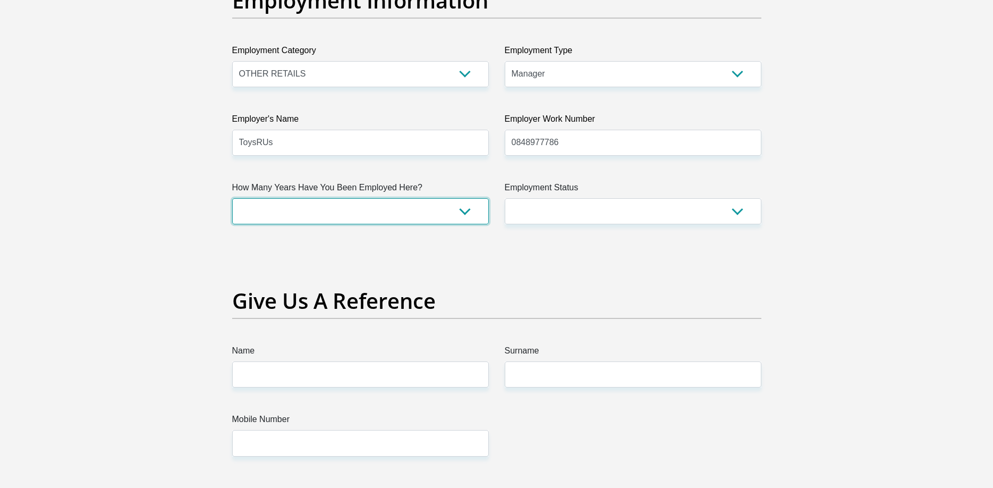
click at [232, 198] on select "less than 1 year 1-3 years 3-5 years 5+ years" at bounding box center [360, 211] width 257 height 26
select select "48"
click option "3-5 years" at bounding box center [0, 0] width 0 height 0
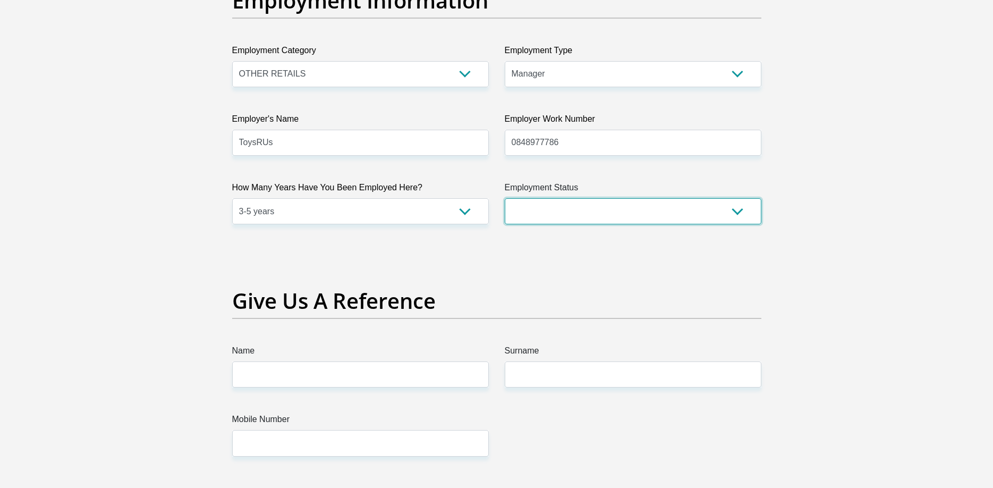
click at [505, 198] on select "Permanent/Full-time Part-time/Casual Contract Worker Self-Employed Housewife Re…" at bounding box center [633, 211] width 257 height 26
select select "1"
click option "Permanent/Full-time" at bounding box center [0, 0] width 0 height 0
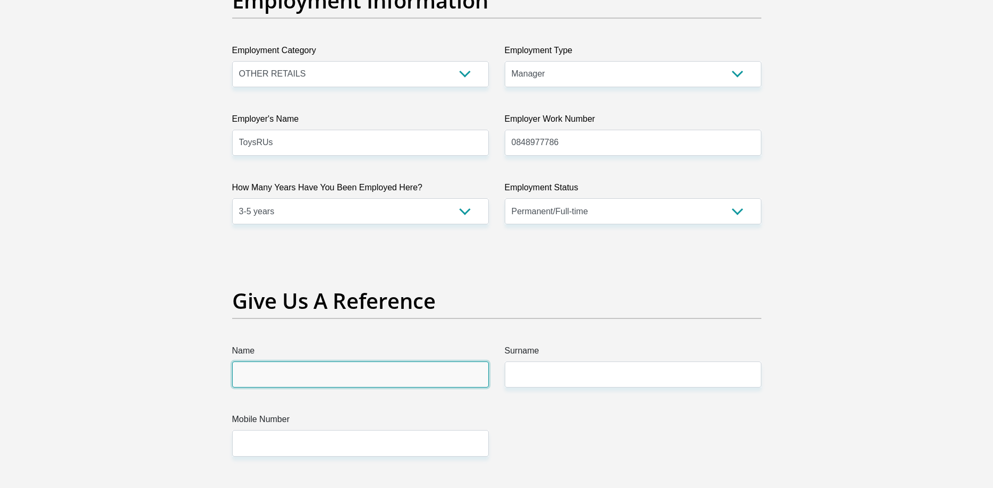
click at [382, 378] on input "Name" at bounding box center [360, 374] width 257 height 26
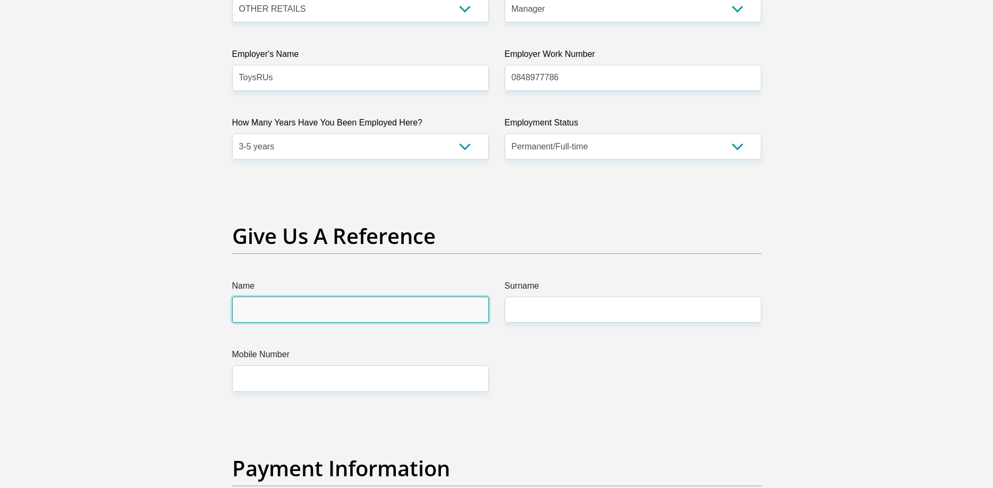
scroll to position [2113, 0]
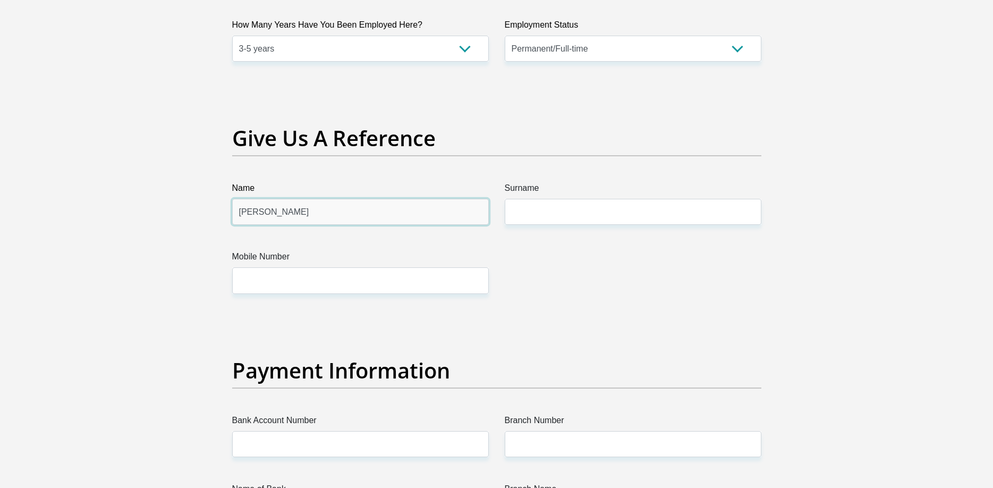
type input "Mohammed Ziyadh"
type input "Abdool Karim"
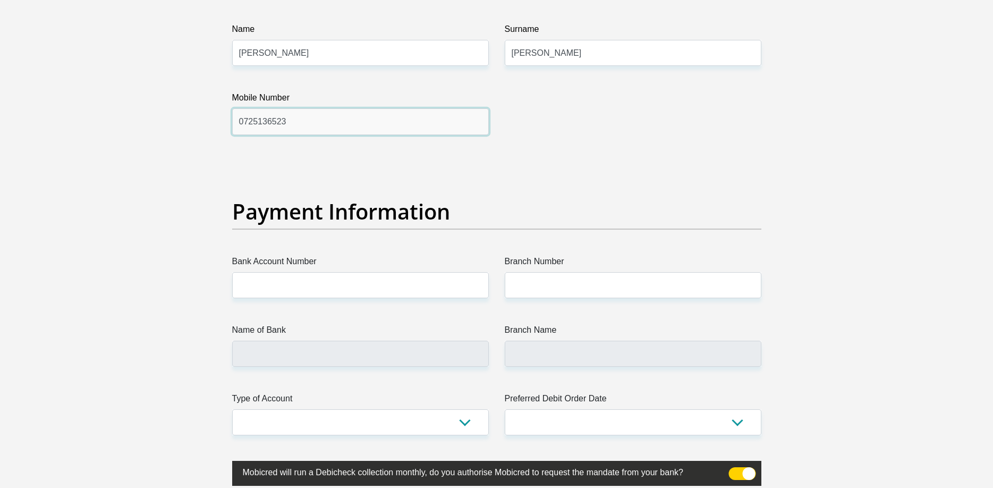
scroll to position [2275, 0]
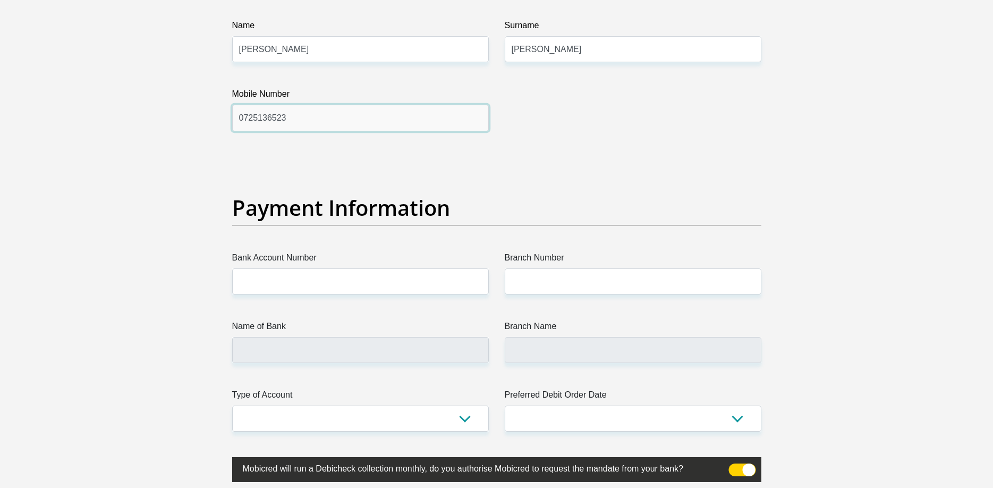
type input "0725136523"
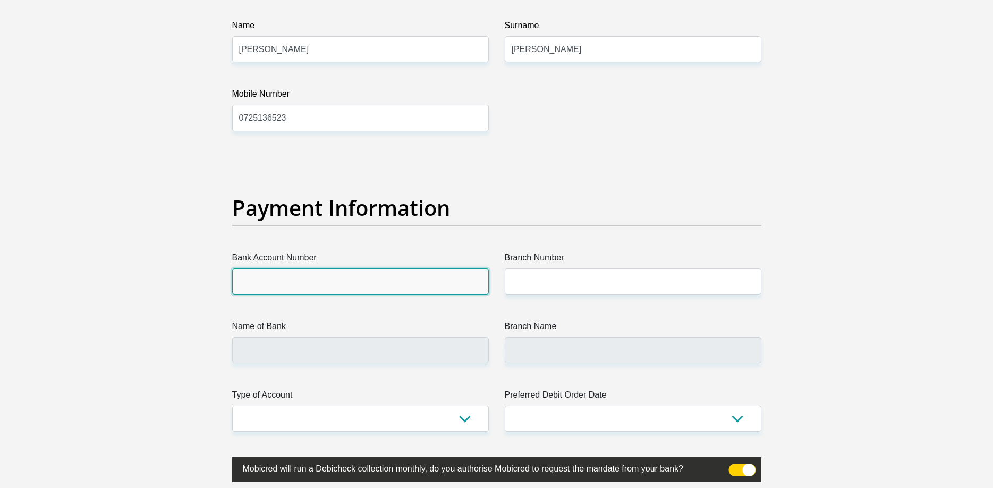
click at [403, 283] on input "Bank Account Number" at bounding box center [360, 281] width 257 height 26
type input "17227974498"
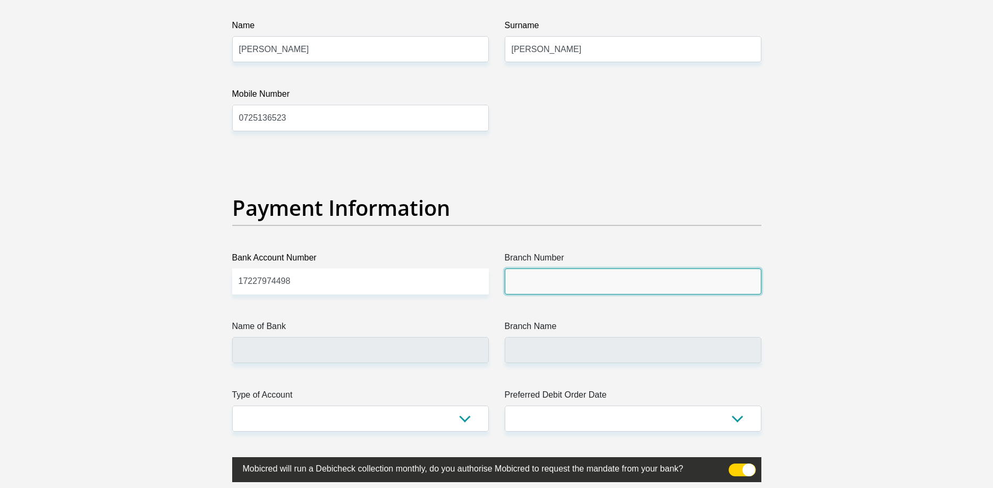
click at [560, 276] on input "Branch Number" at bounding box center [633, 281] width 257 height 26
type input "7"
type input "679000"
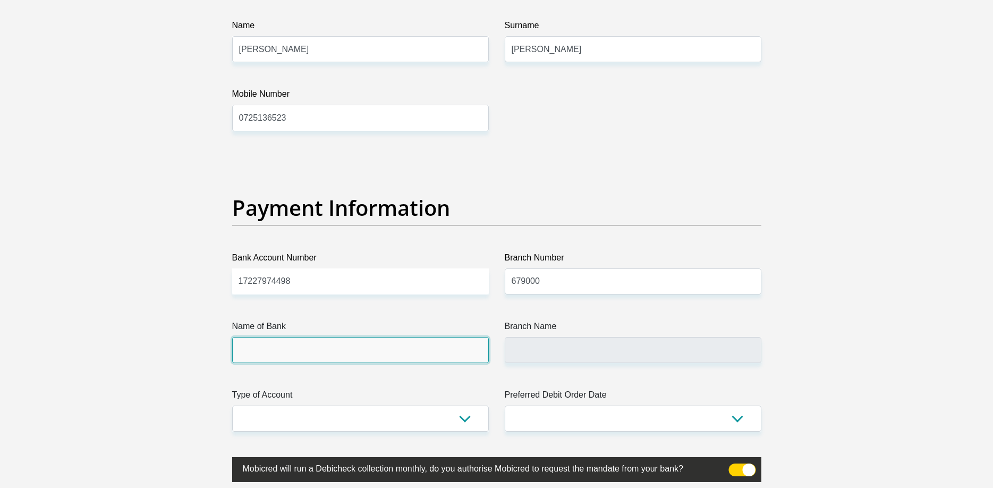
click at [457, 355] on input "Name of Bank" at bounding box center [360, 350] width 257 height 26
type input "DISCOVERY BANK LTD"
type input "DISCOVERY UNIVERSAL BRANCH"
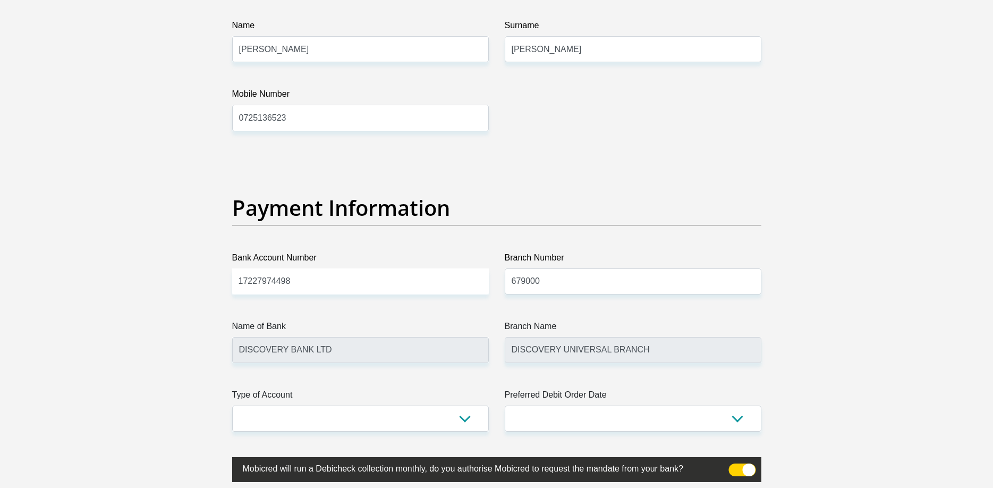
click at [439, 327] on label "Name of Bank" at bounding box center [360, 328] width 257 height 17
click at [439, 337] on input "DISCOVERY BANK LTD" at bounding box center [360, 350] width 257 height 26
click at [232, 405] on select "Cheque Savings" at bounding box center [360, 418] width 257 height 26
select select "CUR"
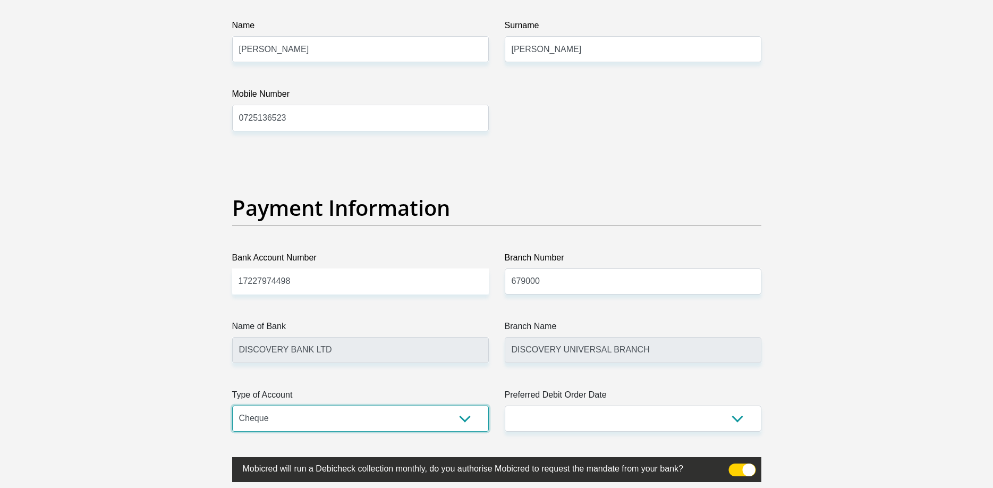
click option "Cheque" at bounding box center [0, 0] width 0 height 0
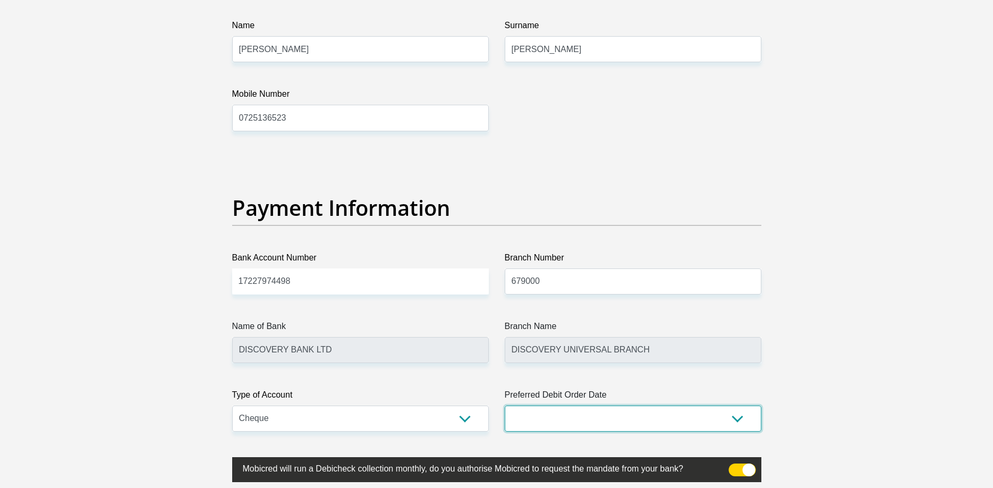
click at [505, 405] on select "1st 2nd 3rd 4th 5th 7th 18th 19th 20th 21st 22nd 23rd 24th 25th 26th 27th 28th …" at bounding box center [633, 418] width 257 height 26
click option "3rd" at bounding box center [0, 0] width 0 height 0
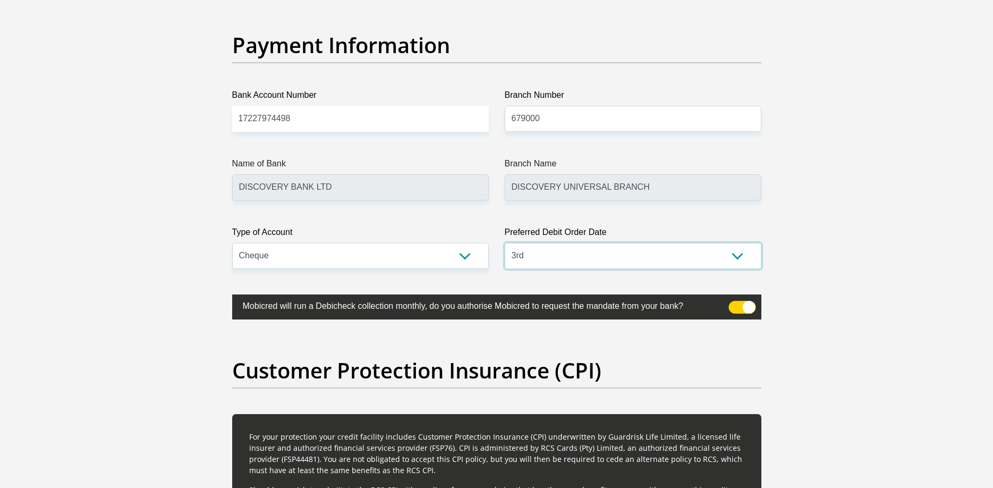
click at [505, 243] on select "1st 2nd 3rd 4th 5th 7th 18th 19th 20th 21st 22nd 23rd 24th 25th 26th 27th 28th …" at bounding box center [633, 256] width 257 height 26
select select "5"
click option "5th" at bounding box center [0, 0] width 0 height 0
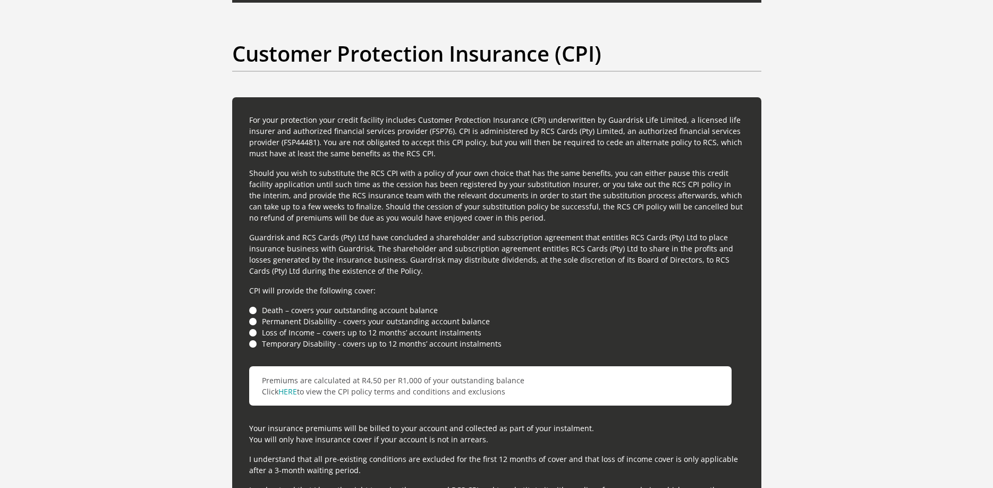
scroll to position [2871, 0]
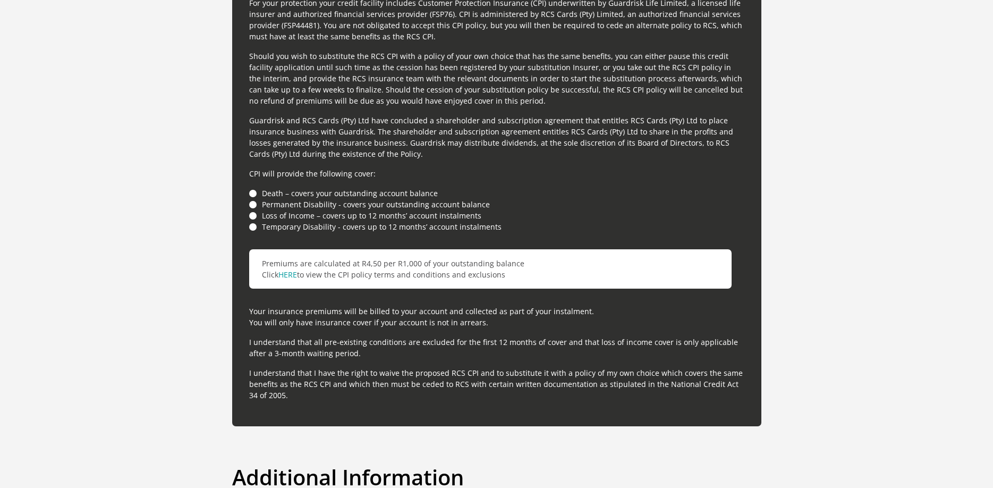
click at [253, 217] on li "Loss of Income – covers up to 12 months’ account instalments" at bounding box center [496, 215] width 495 height 11
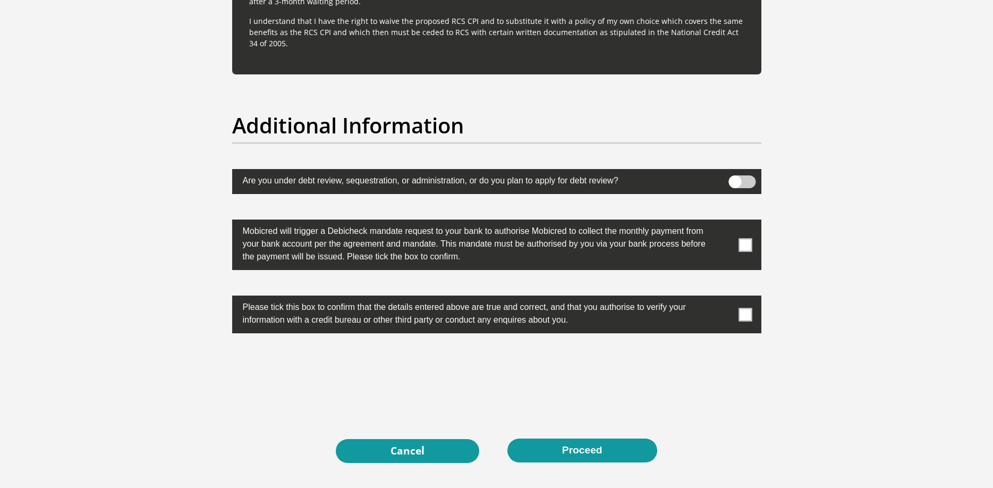
scroll to position [3304, 0]
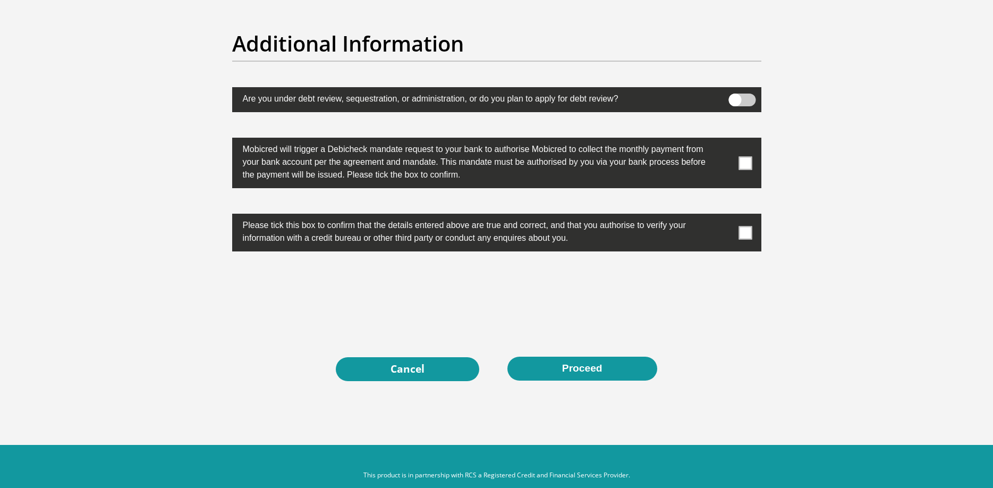
click at [740, 162] on span at bounding box center [744, 162] width 13 height 13
click at [724, 140] on input "checkbox" at bounding box center [724, 140] width 0 height 0
click at [743, 232] on span at bounding box center [744, 232] width 13 height 13
click at [724, 216] on input "checkbox" at bounding box center [724, 216] width 0 height 0
click at [603, 363] on button "Proceed" at bounding box center [582, 368] width 150 height 24
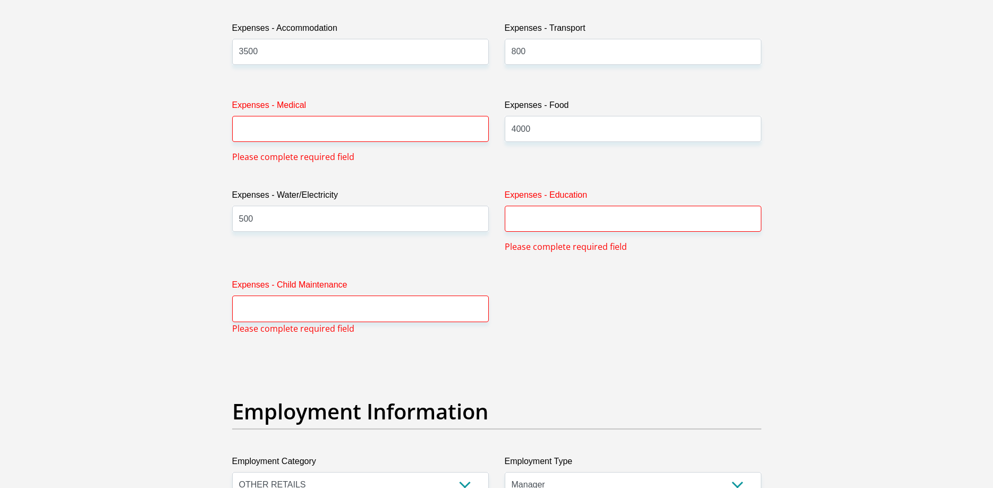
scroll to position [1569, 0]
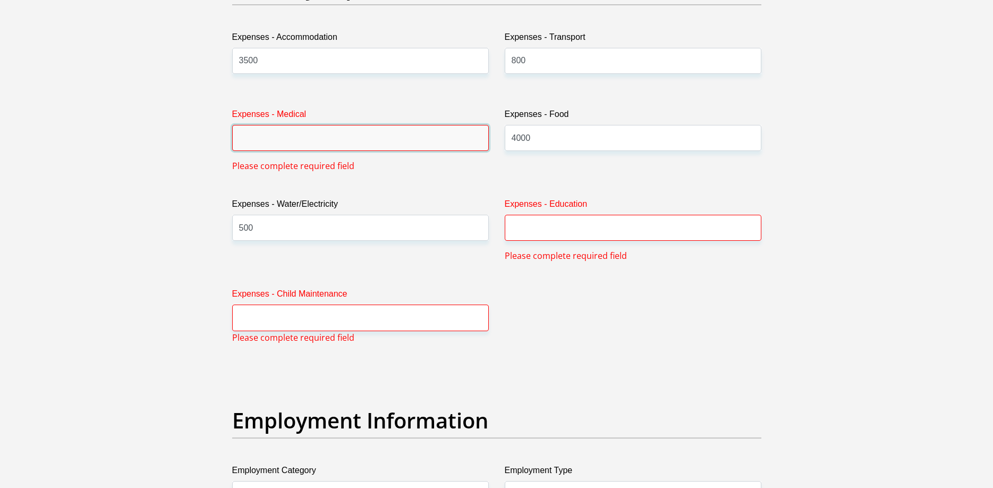
click at [305, 131] on input "Expenses - Medical" at bounding box center [360, 138] width 257 height 26
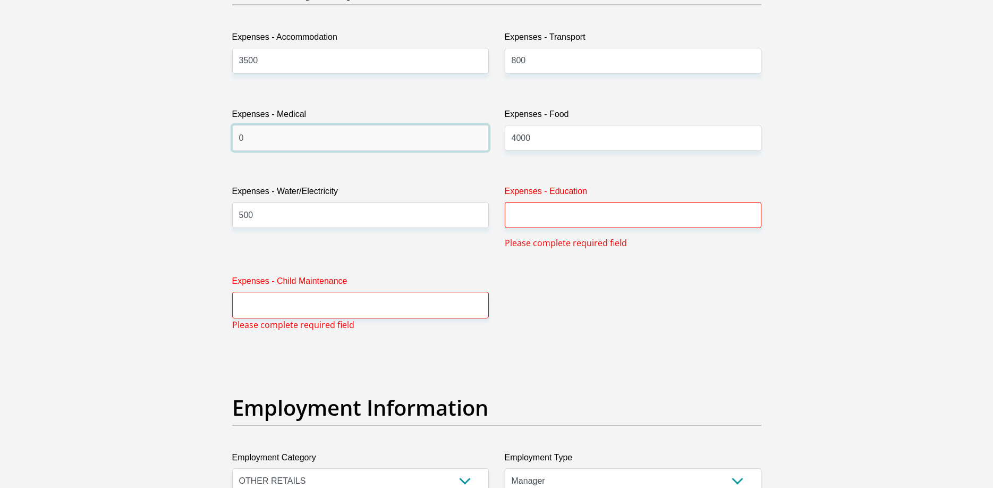
type input "0"
click at [530, 214] on input "Expenses - Education" at bounding box center [633, 215] width 257 height 26
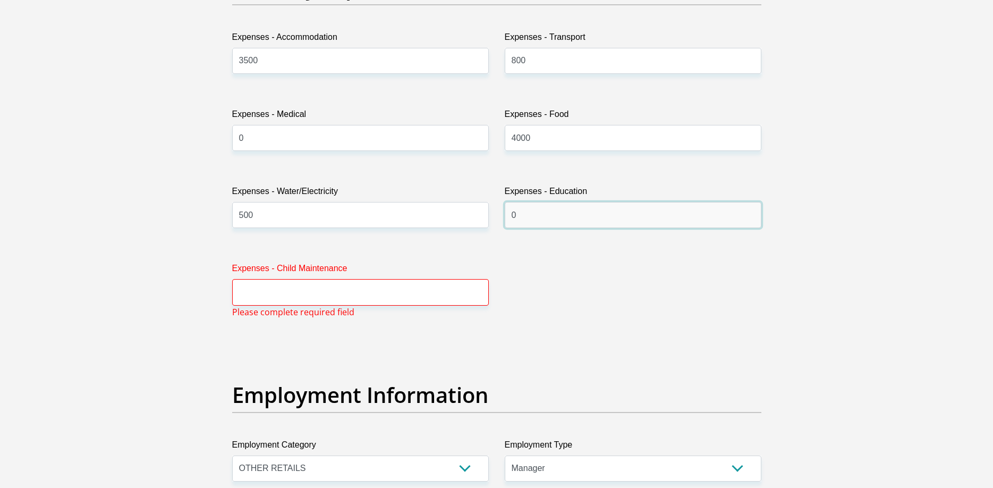
type input "0"
click at [396, 296] on input "Expenses - Child Maintenance" at bounding box center [360, 292] width 257 height 26
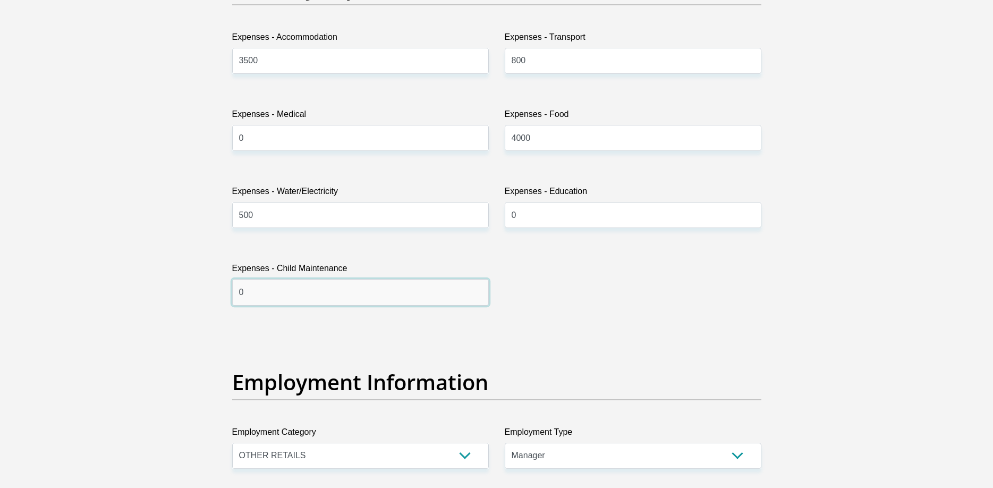
type input "0"
click at [785, 312] on div "Personal Details Title Mr Ms Mrs Dr Other First Name Nazia Surname Bacus ID Num…" at bounding box center [496, 329] width 605 height 3626
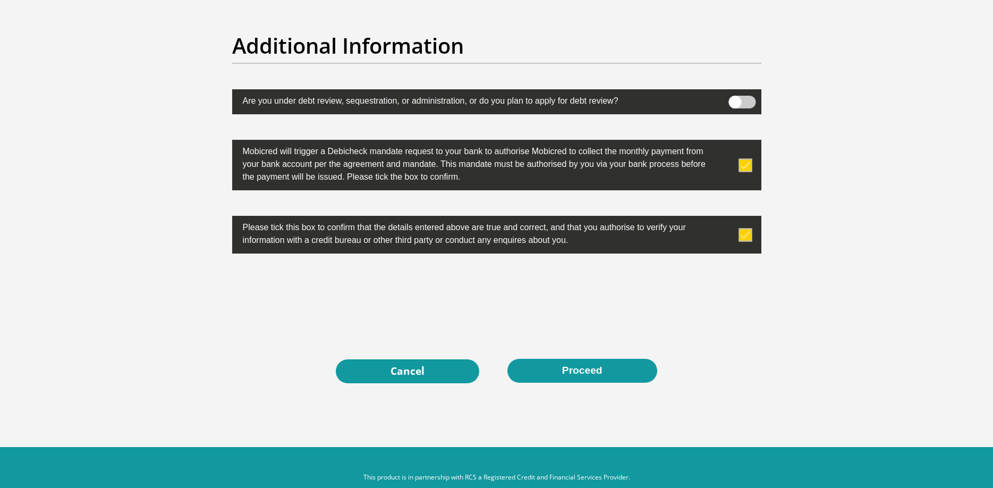
scroll to position [3324, 0]
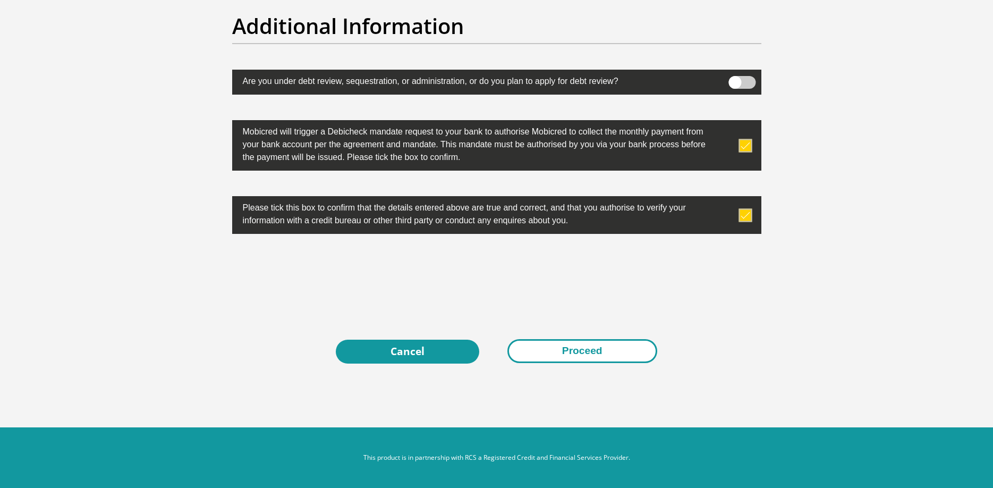
click at [620, 349] on button "Proceed" at bounding box center [582, 351] width 150 height 24
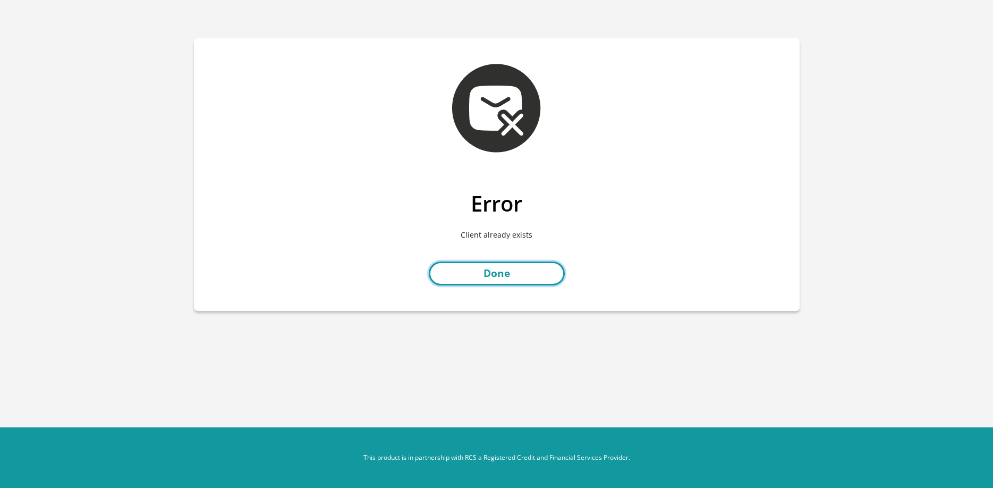
click at [526, 278] on link "Done" at bounding box center [497, 273] width 136 height 24
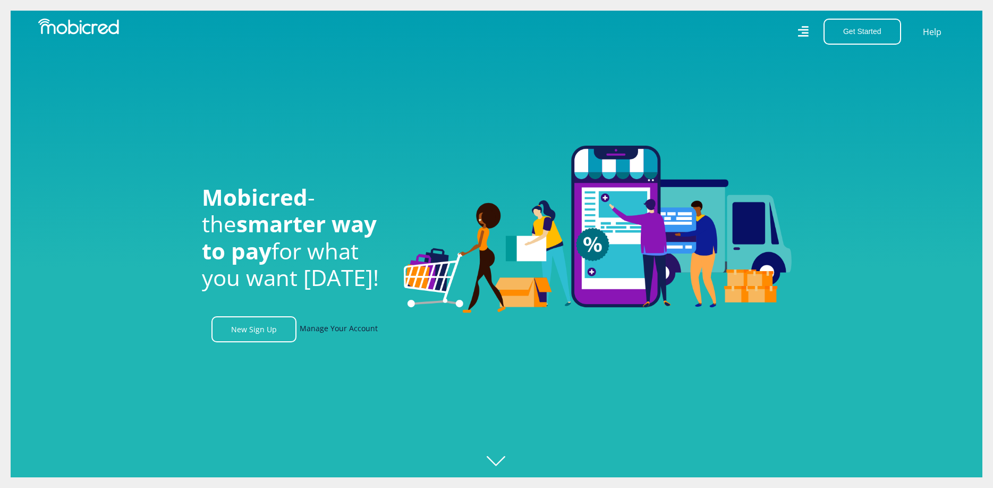
click at [364, 328] on link "Manage Your Account" at bounding box center [339, 329] width 78 height 26
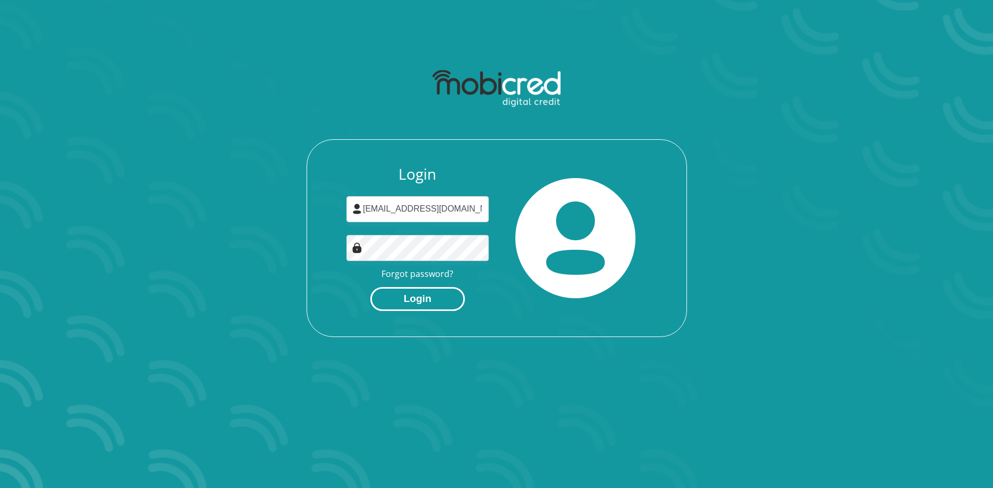
click at [414, 293] on button "Login" at bounding box center [417, 299] width 95 height 24
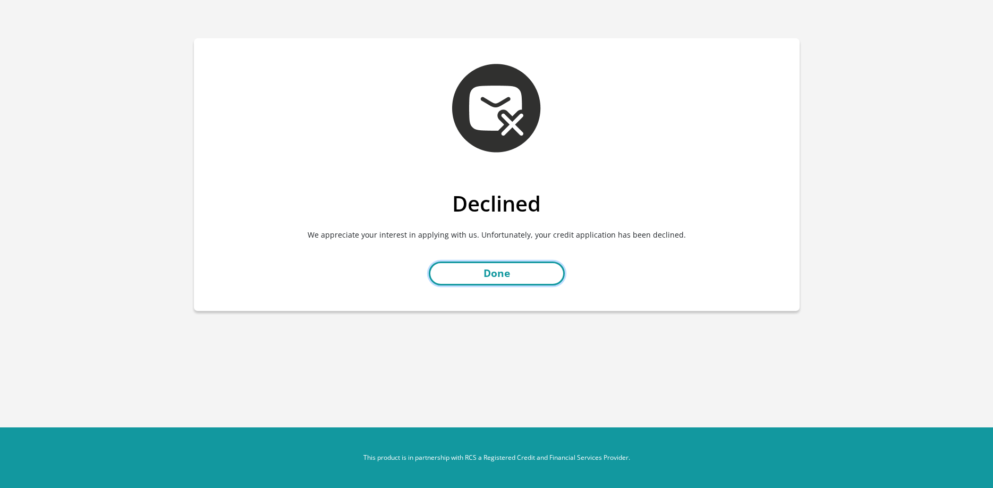
click at [527, 264] on link "Done" at bounding box center [497, 273] width 136 height 24
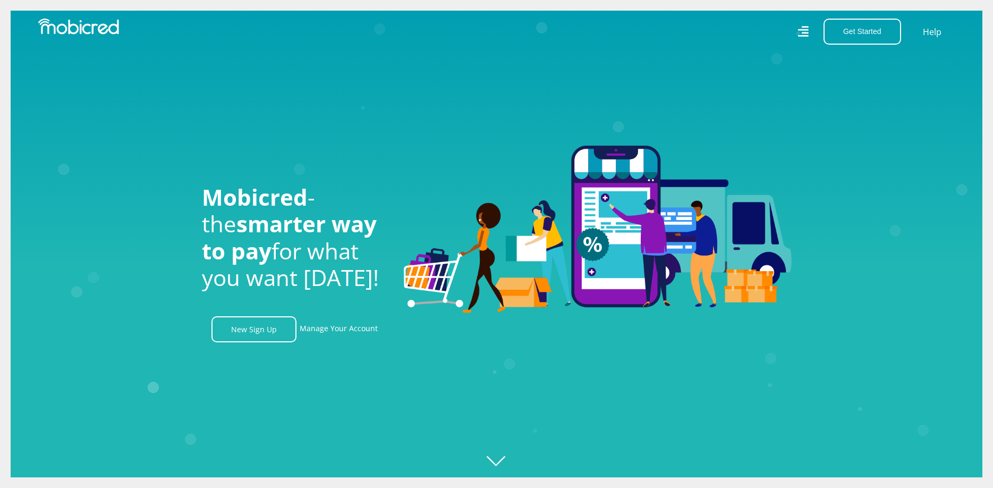
scroll to position [0, 757]
